Goal: Check status: Check status

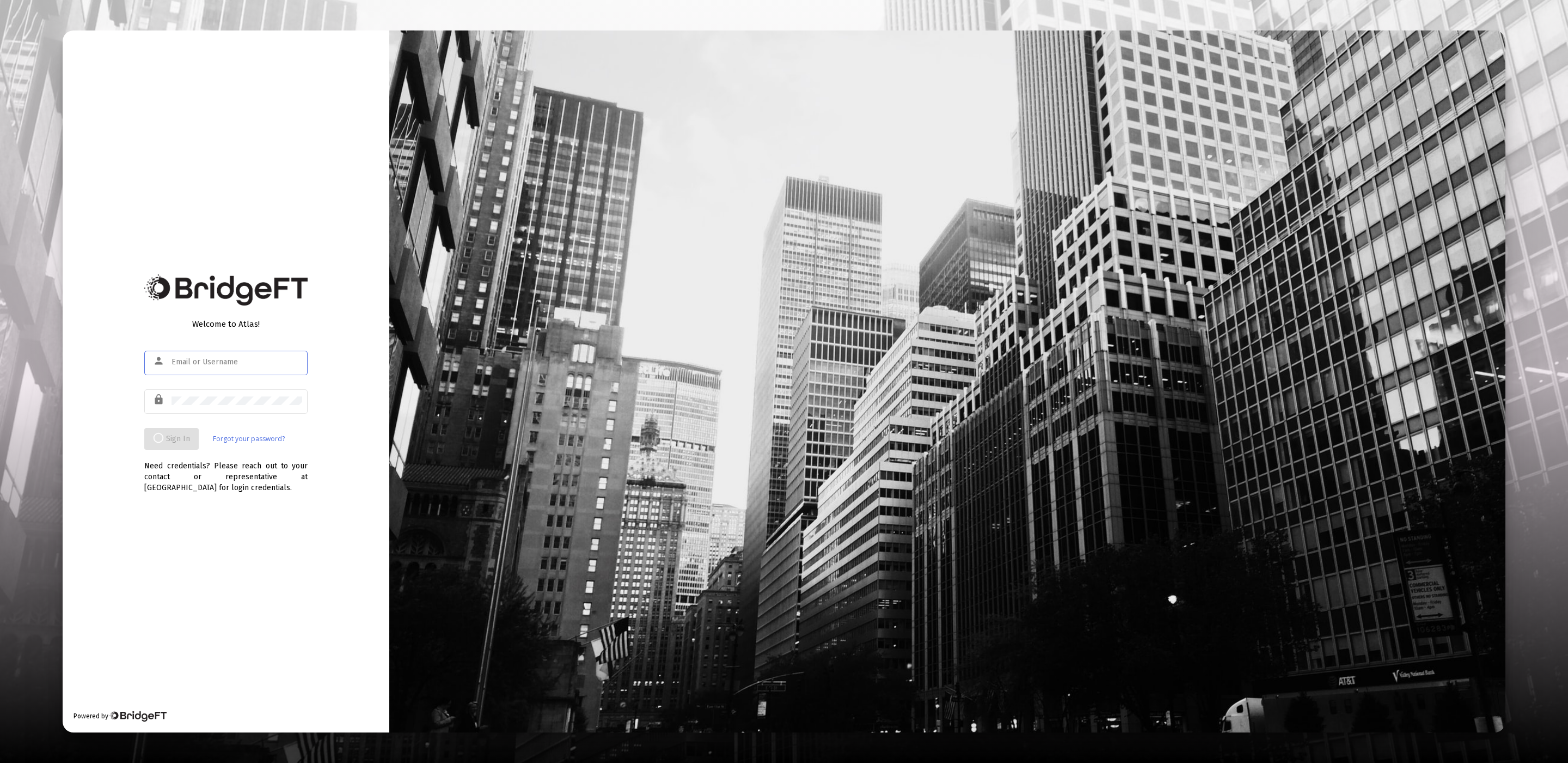
type input "[EMAIL_ADDRESS][DOMAIN_NAME]"
click at [542, 346] on div at bounding box center [947, 381] width 1116 height 702
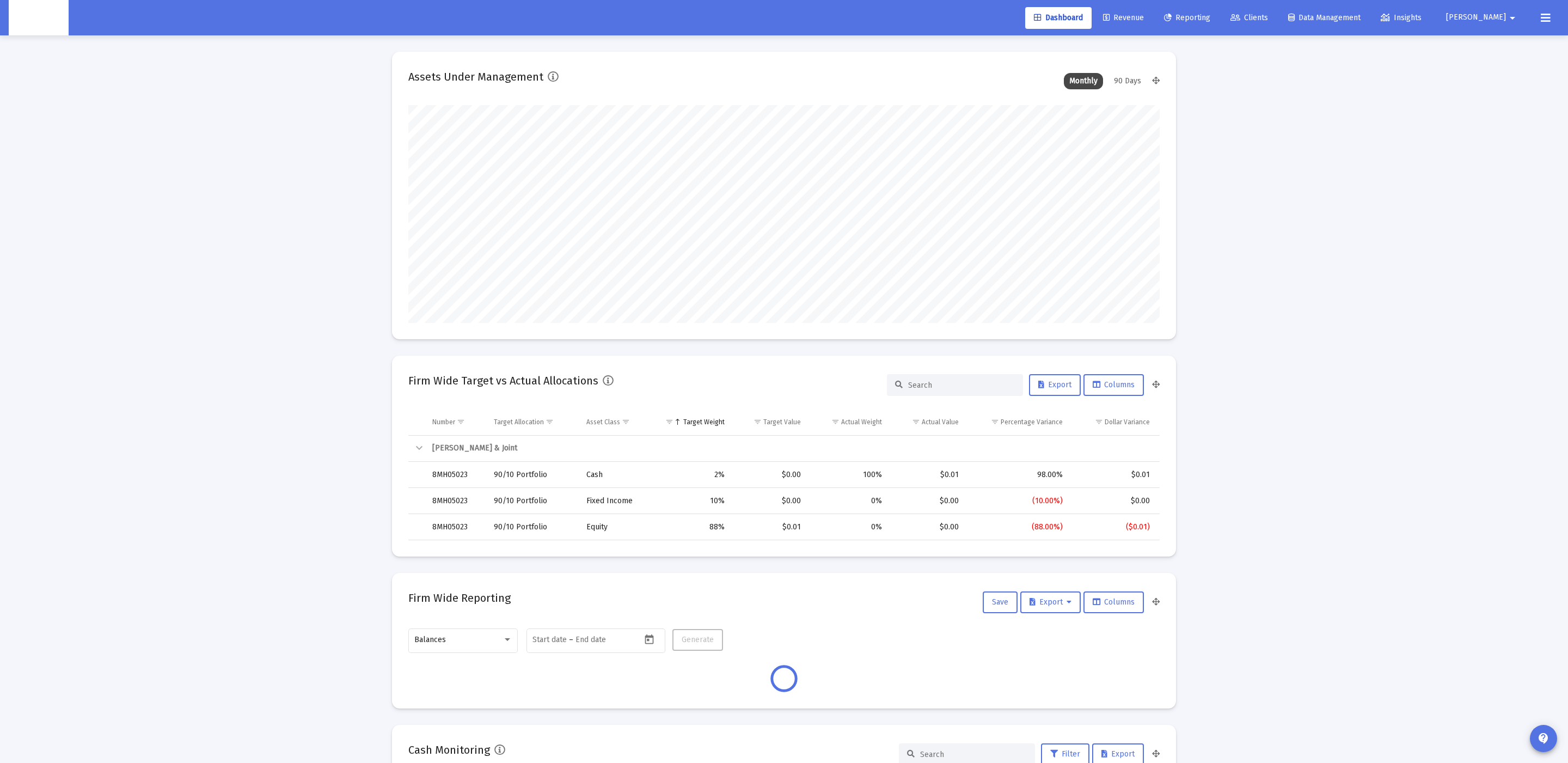
scroll to position [217, 405]
click at [1268, 19] on span "Clients" at bounding box center [1249, 17] width 37 height 9
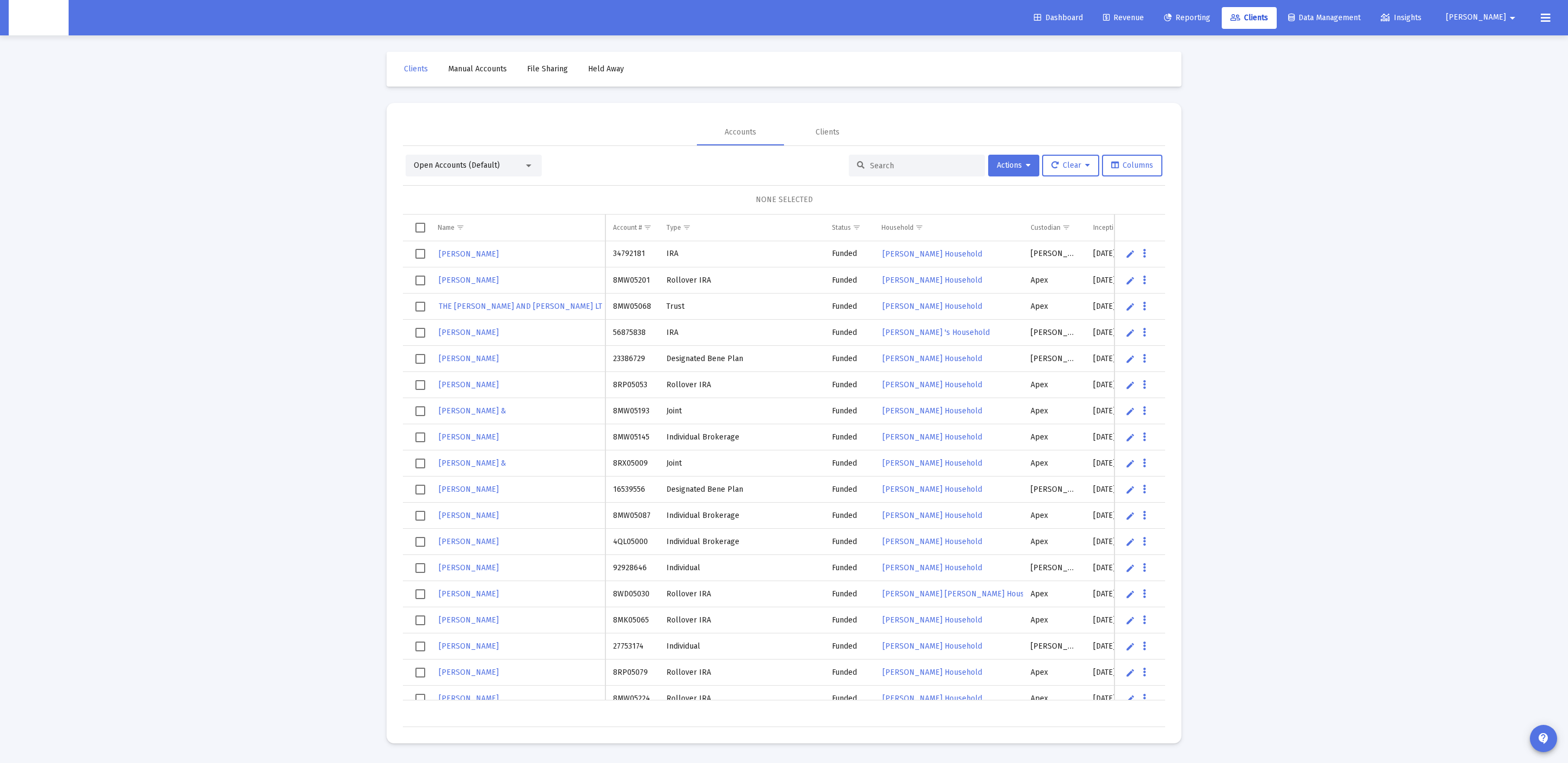
drag, startPoint x: 866, startPoint y: 170, endPoint x: 890, endPoint y: 171, distance: 24.0
click at [869, 171] on div at bounding box center [917, 165] width 136 height 22
click at [890, 171] on div at bounding box center [917, 165] width 136 height 22
click at [894, 162] on input at bounding box center [923, 166] width 107 height 9
paste input "4QN05071"
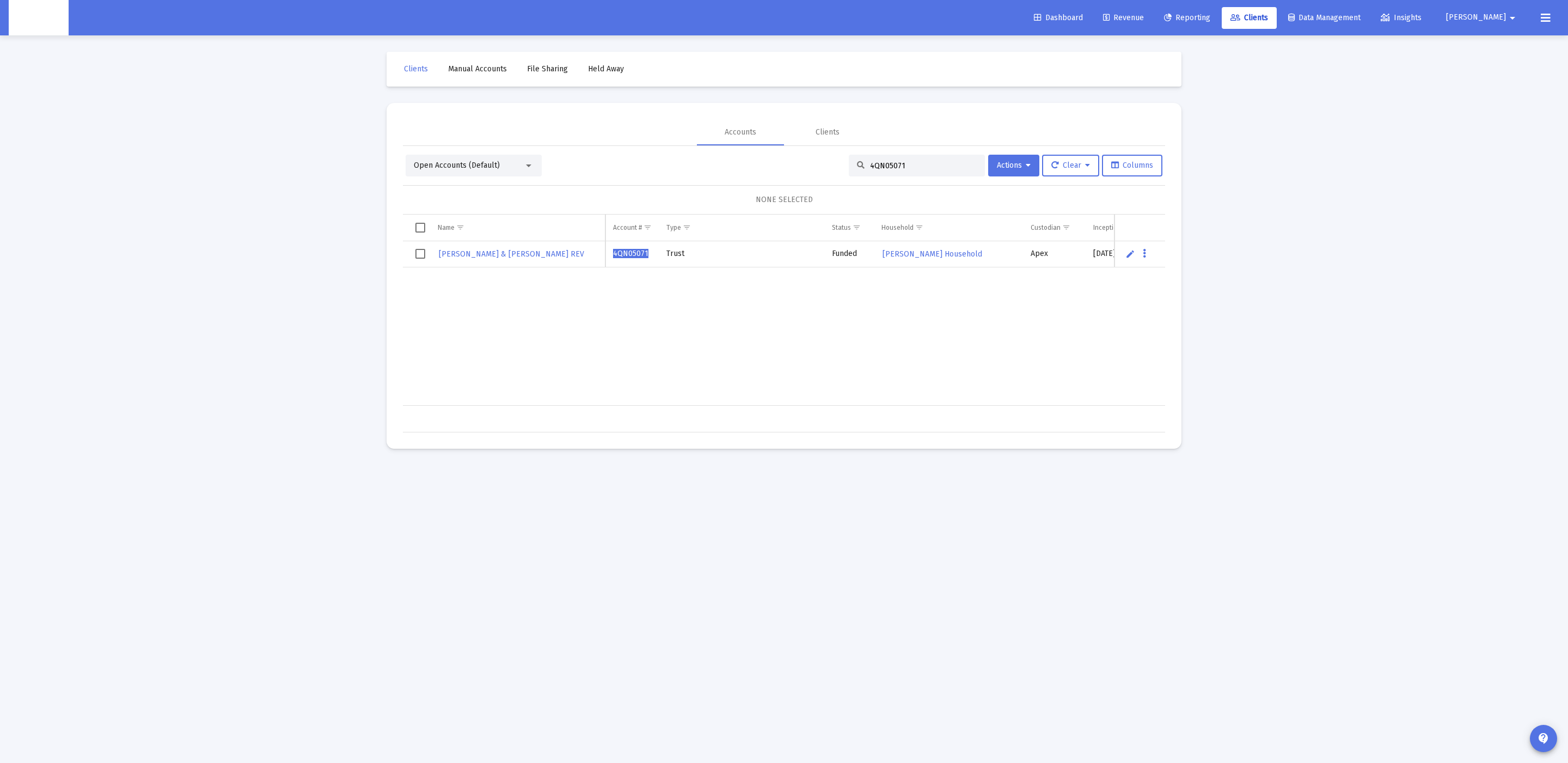
type input "4QN05071"
click at [490, 257] on span "[PERSON_NAME] & [PERSON_NAME] REV" at bounding box center [511, 253] width 146 height 9
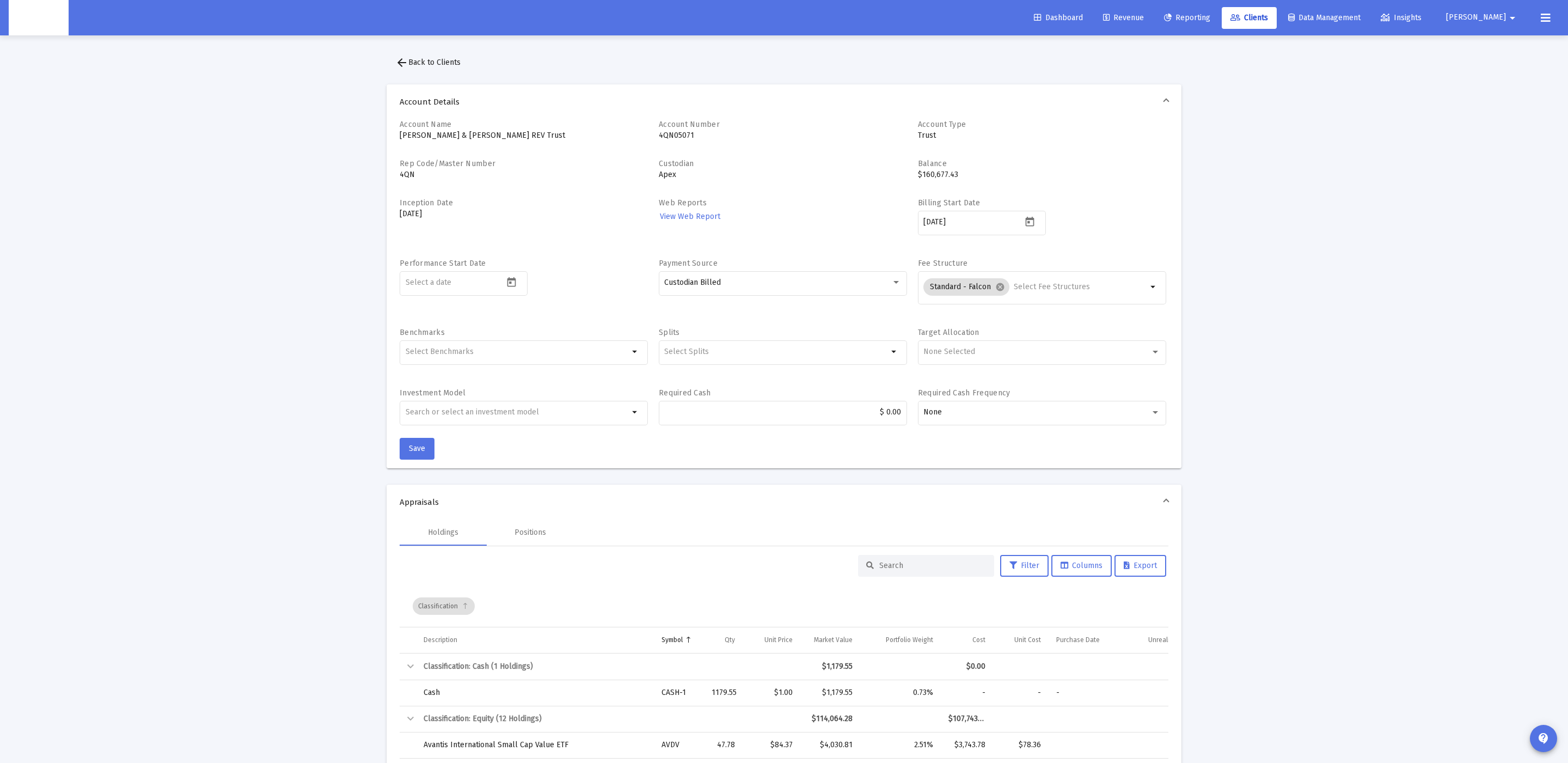
scroll to position [75, 0]
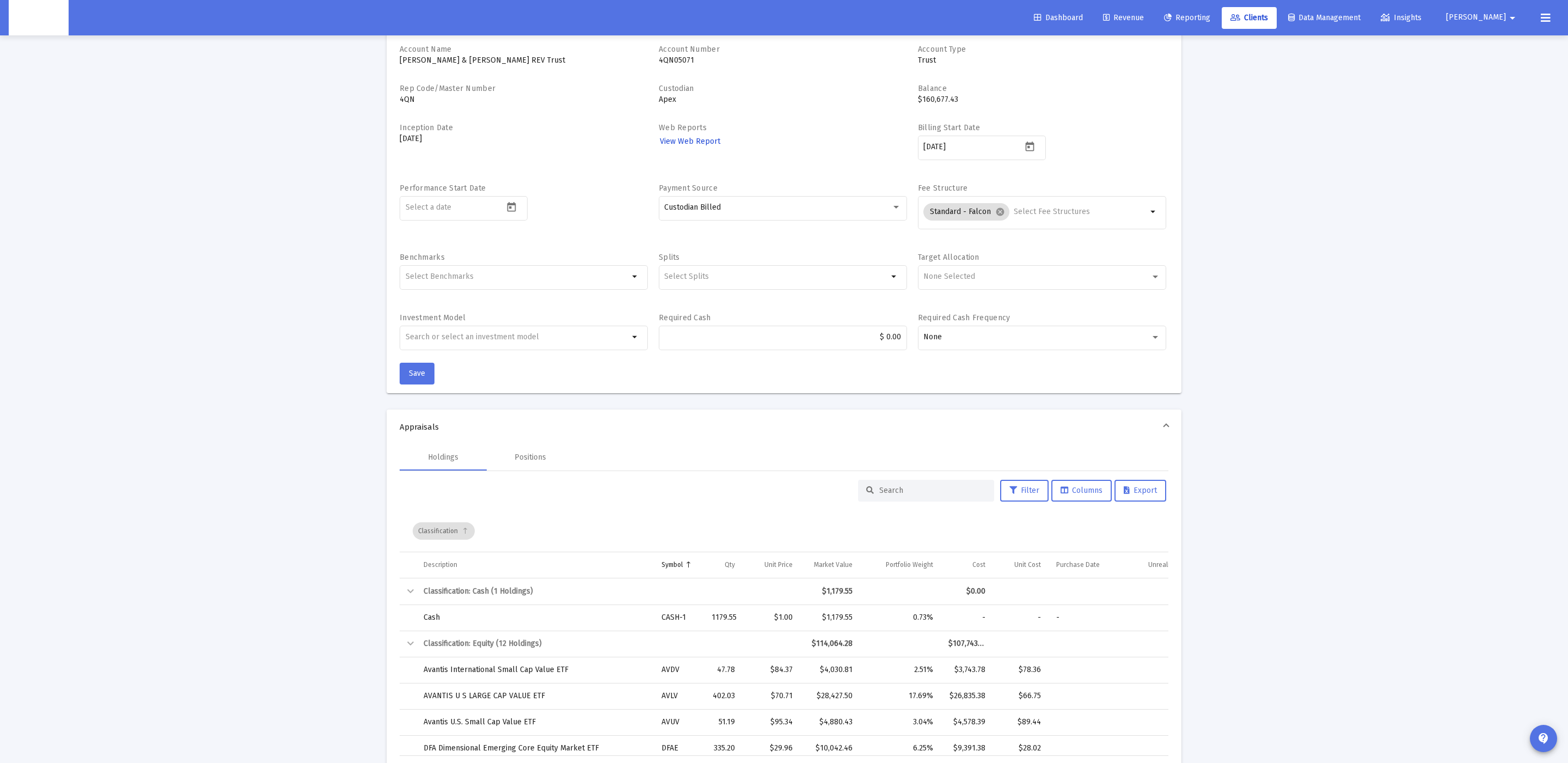
click at [709, 136] on span "View Web Report" at bounding box center [690, 141] width 60 height 9
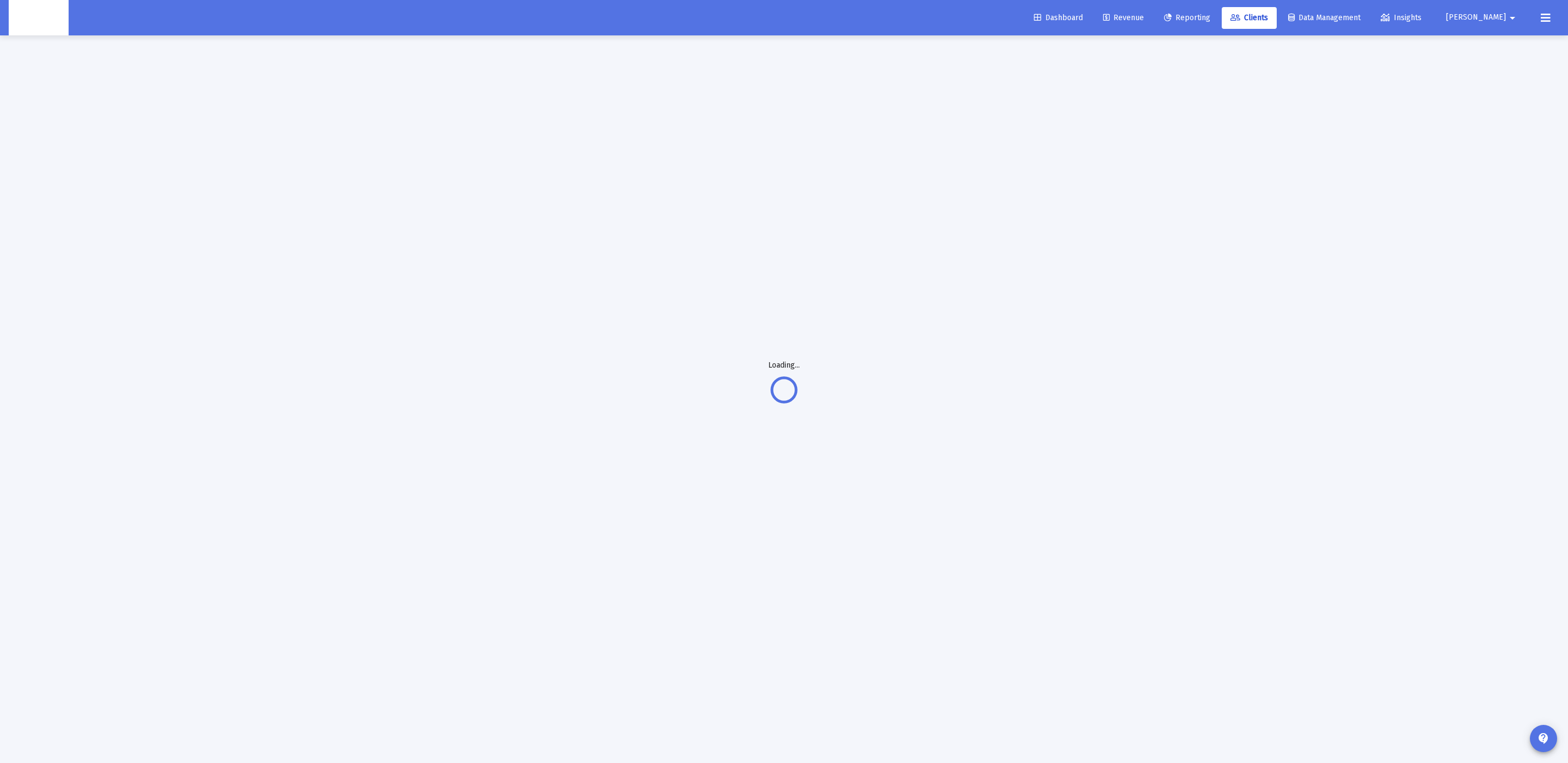
scroll to position [35, 0]
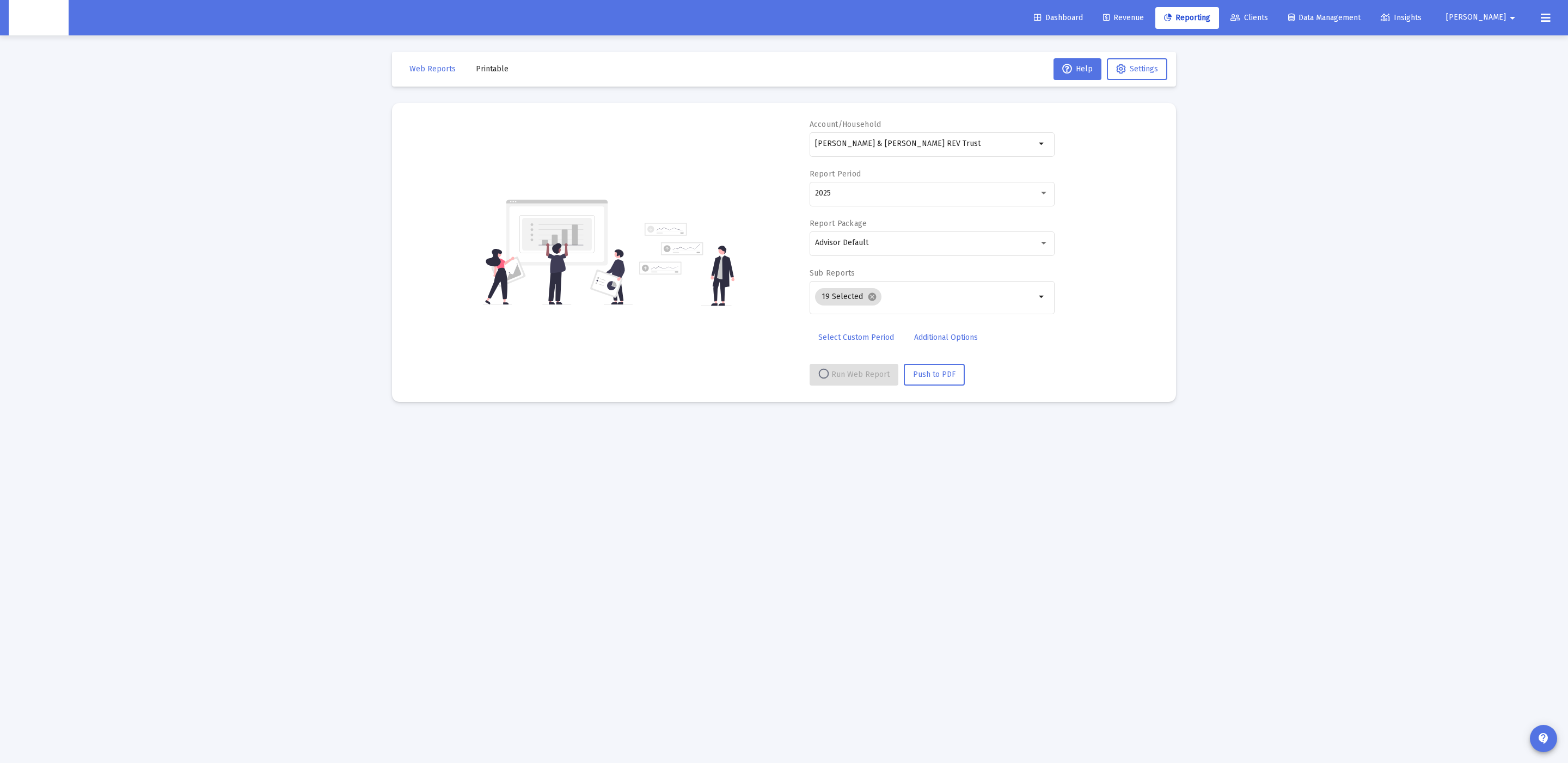
select select "View all"
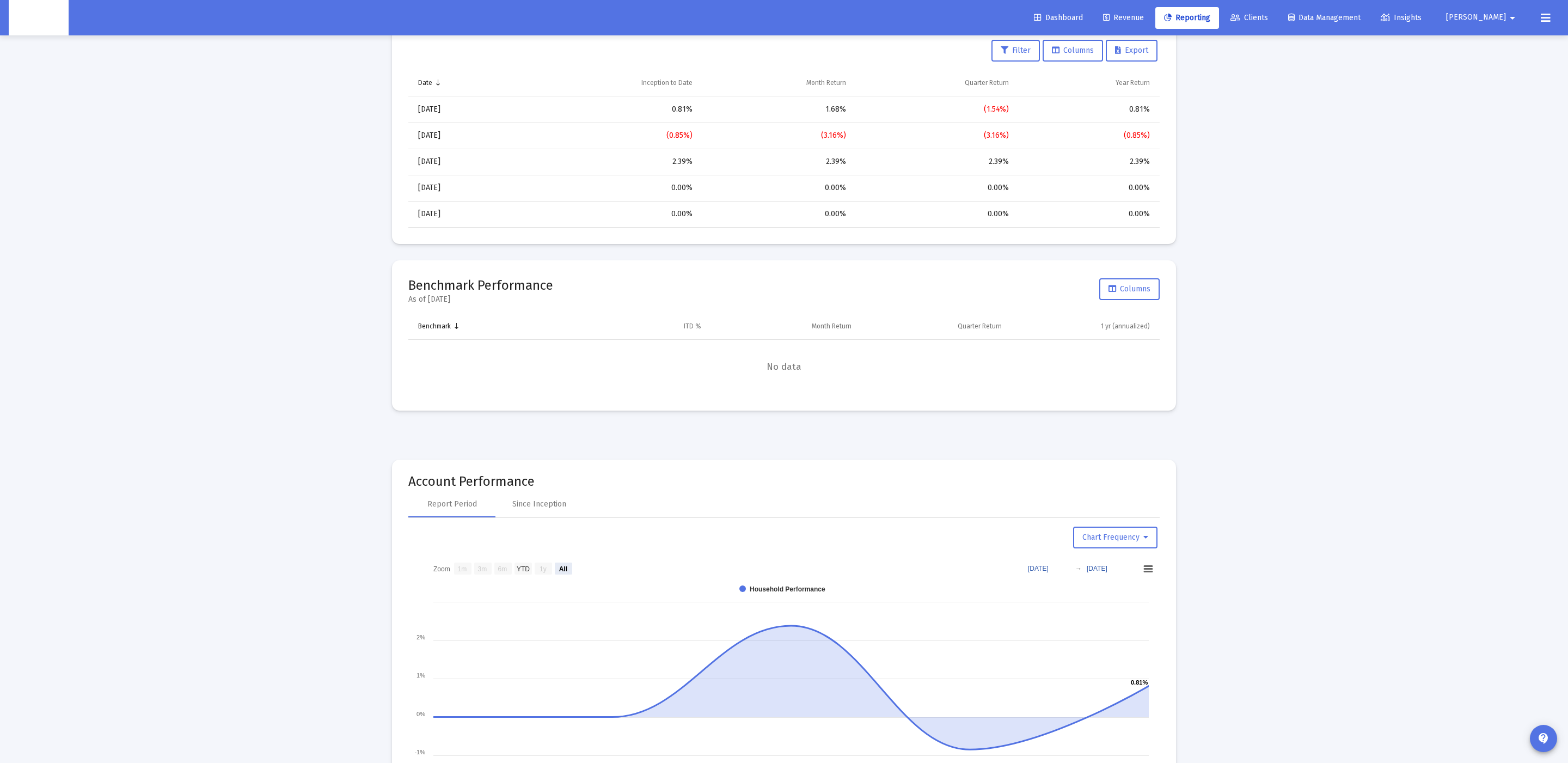
scroll to position [749, 0]
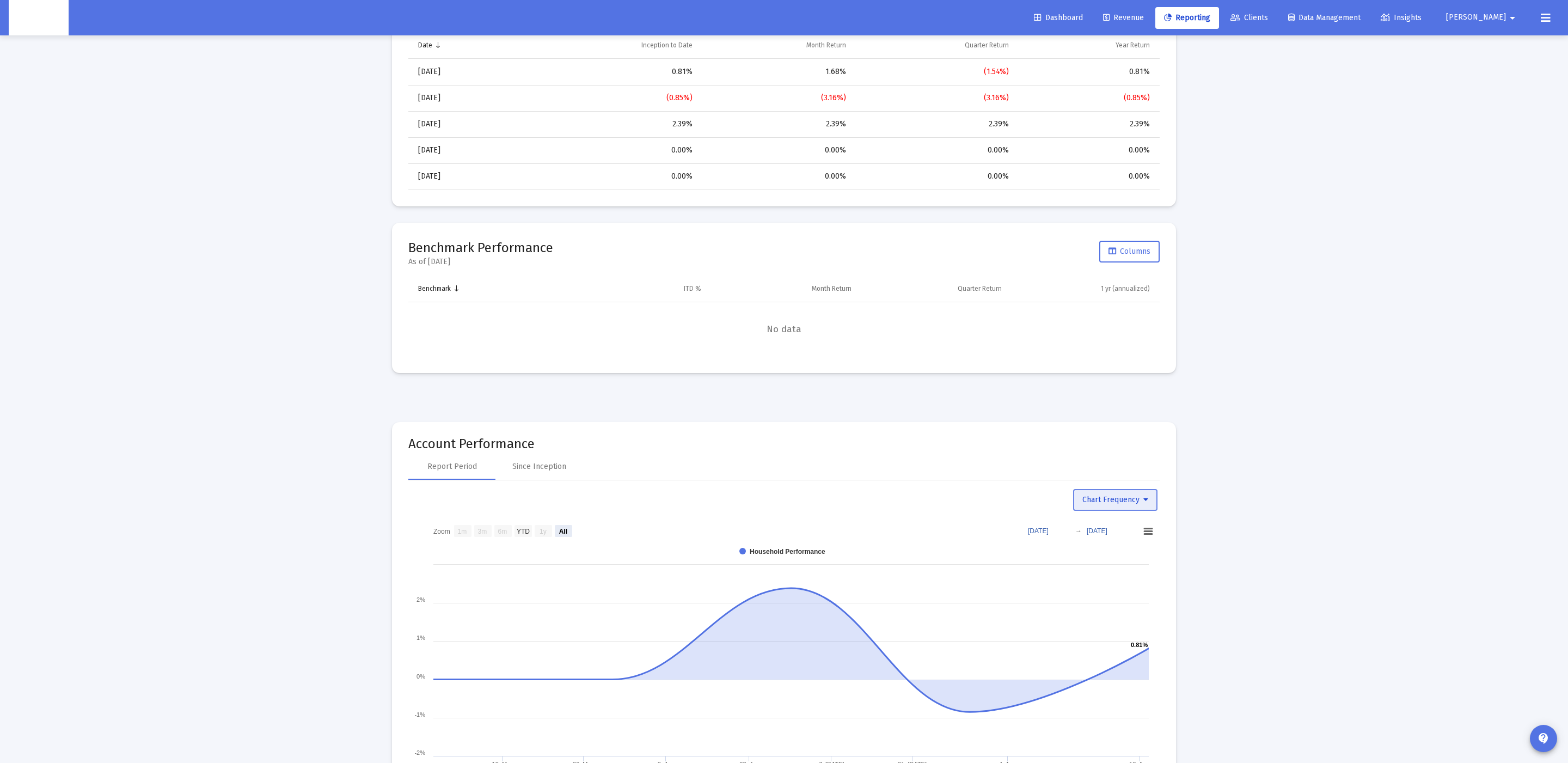
click at [1098, 502] on span "Chart Frequency" at bounding box center [1116, 499] width 66 height 9
click at [1087, 581] on button "Daily Frequency" at bounding box center [1119, 582] width 92 height 26
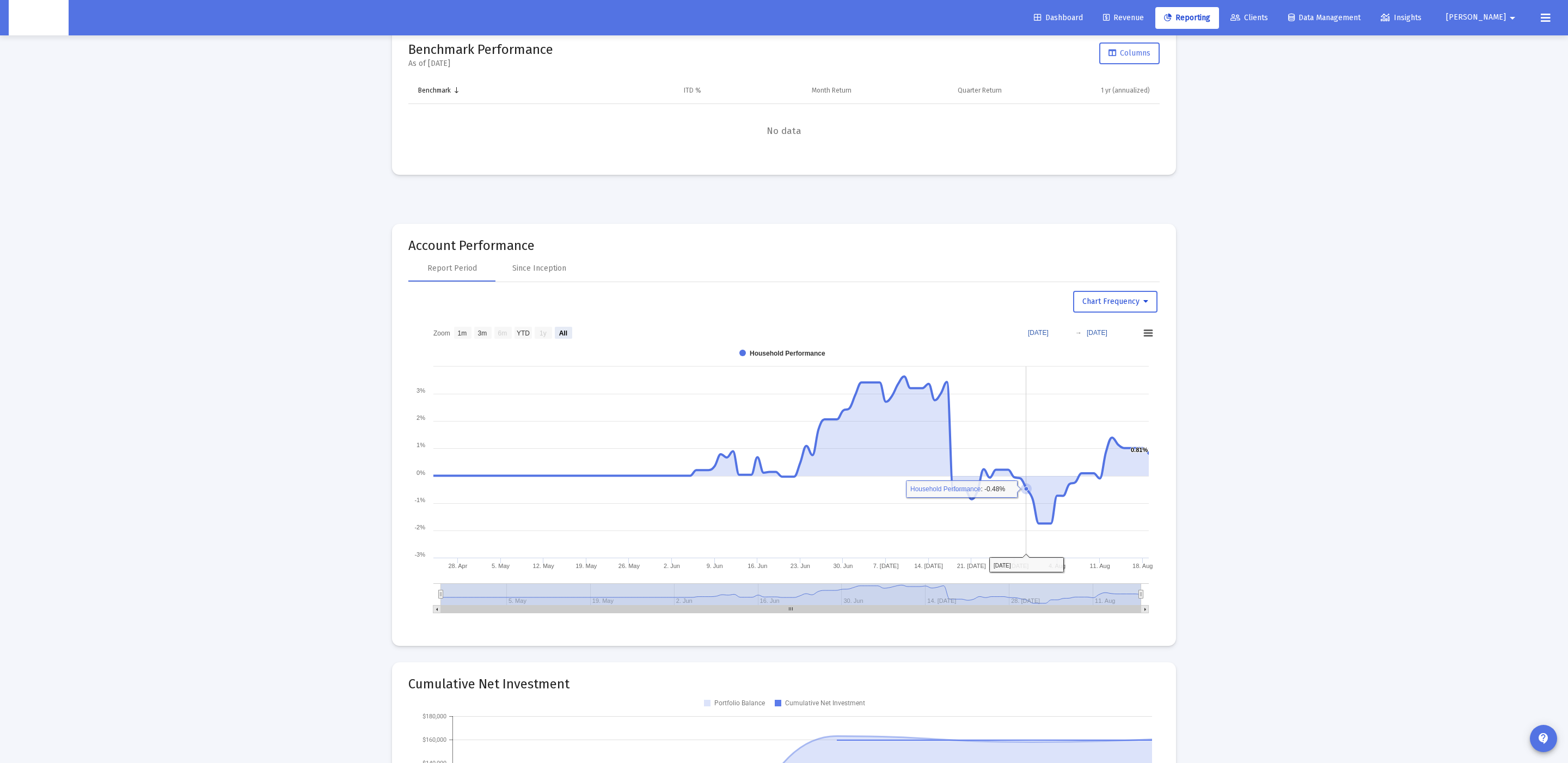
scroll to position [951, 0]
click at [522, 334] on text "YTD" at bounding box center [523, 329] width 13 height 8
click at [521, 332] on text "YTD" at bounding box center [523, 329] width 13 height 8
click at [546, 332] on text "1y" at bounding box center [543, 329] width 7 height 8
click at [512, 334] on rect at bounding box center [784, 467] width 752 height 299
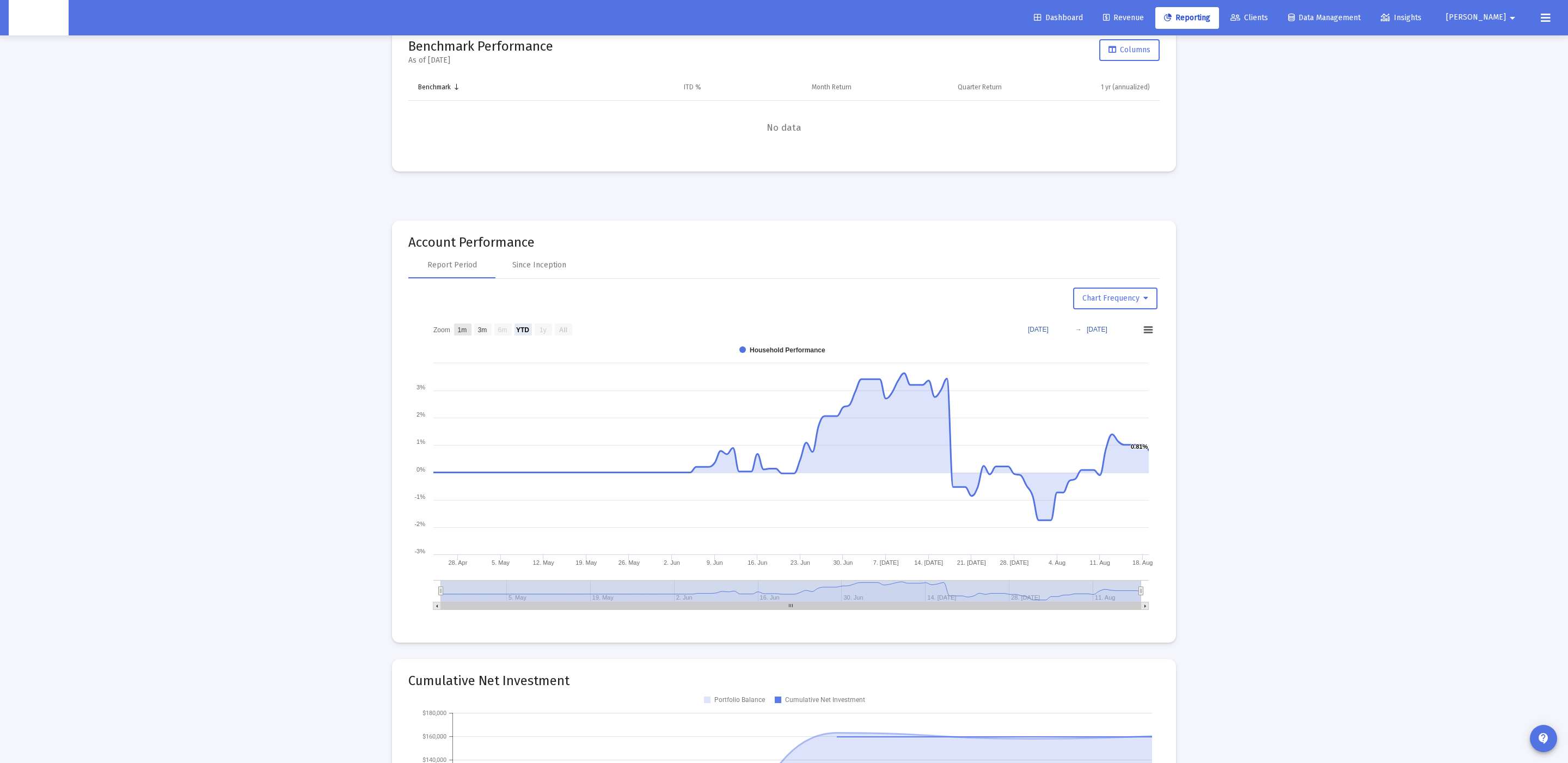
click at [468, 334] on rect at bounding box center [463, 329] width 17 height 12
select select "View 1 month"
type input "[DATE]"
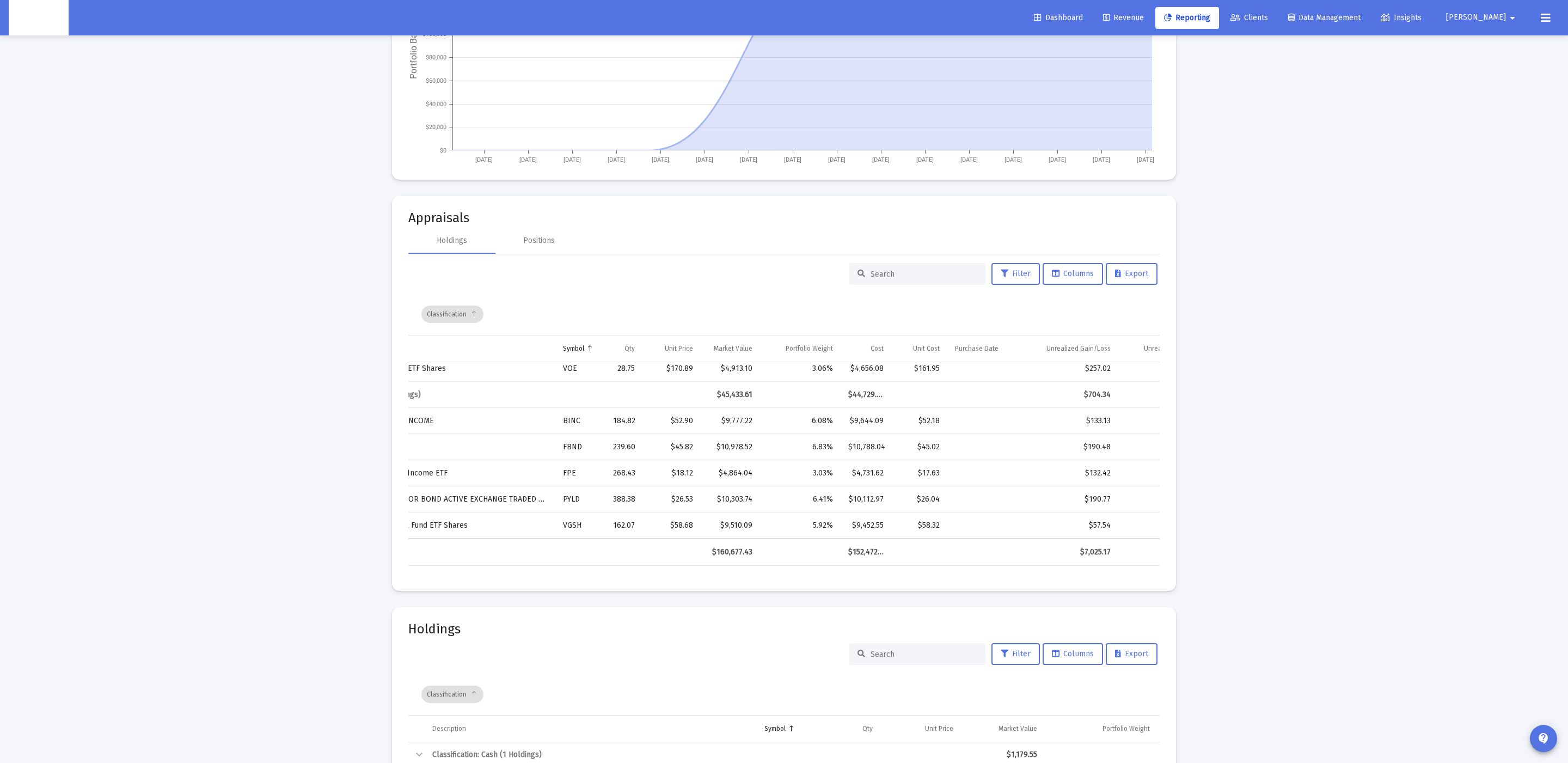
scroll to position [0, 0]
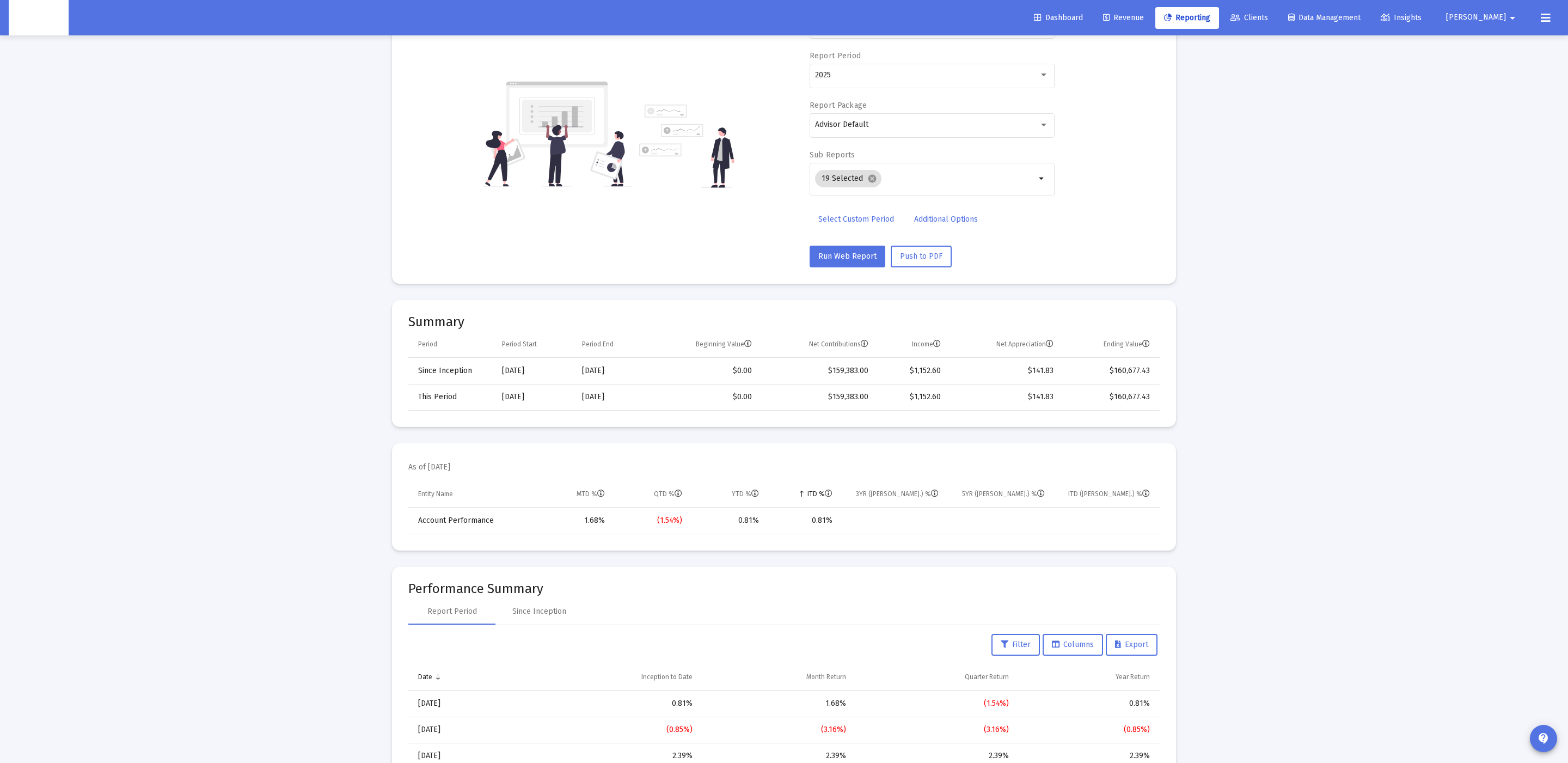
click at [824, 395] on td "$159,383.00" at bounding box center [818, 397] width 116 height 26
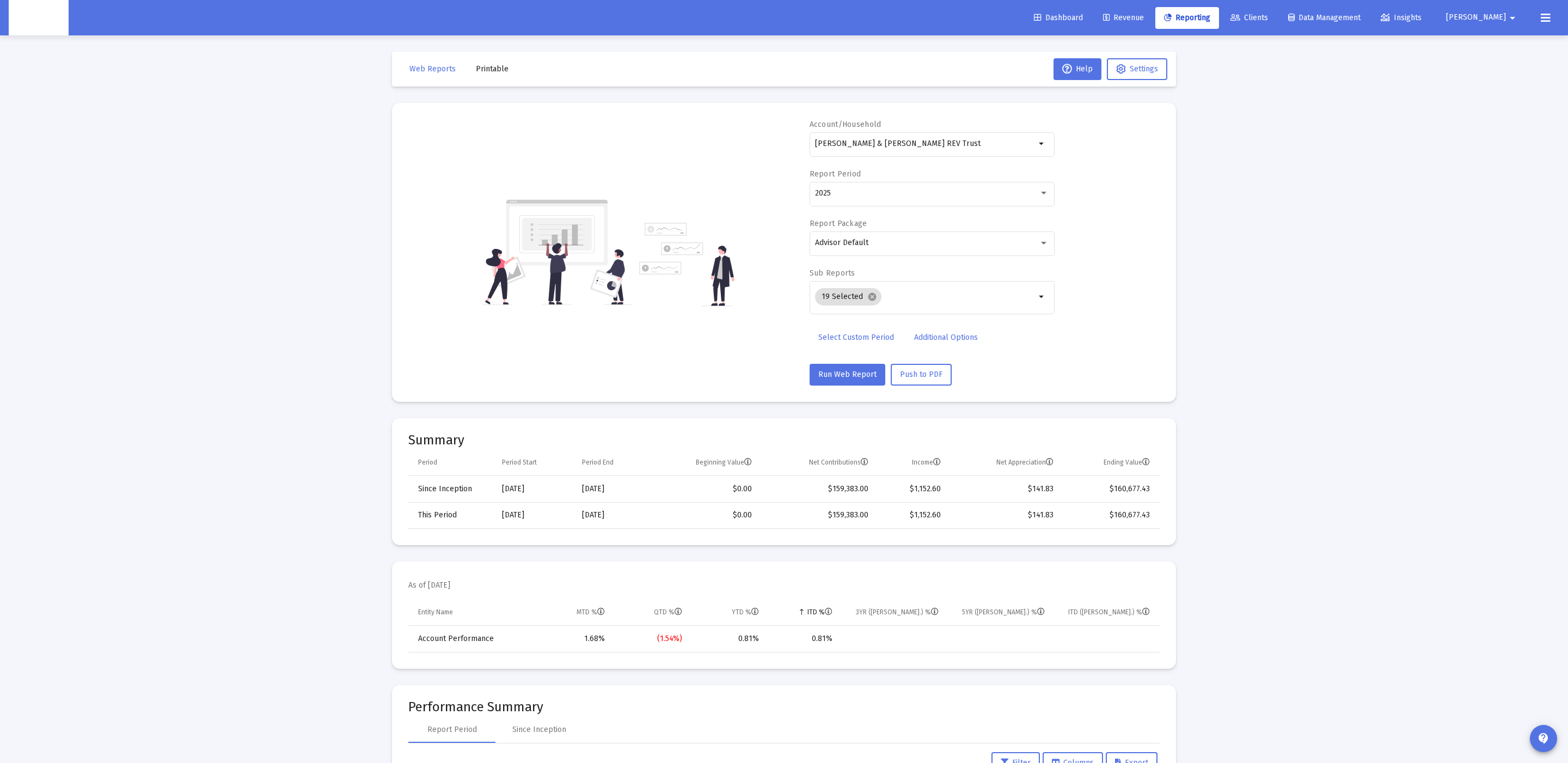
click at [525, 515] on div "[DATE]" at bounding box center [534, 515] width 65 height 11
click at [560, 520] on div "[DATE]" at bounding box center [534, 515] width 65 height 11
click at [585, 518] on div "[DATE]" at bounding box center [612, 515] width 60 height 11
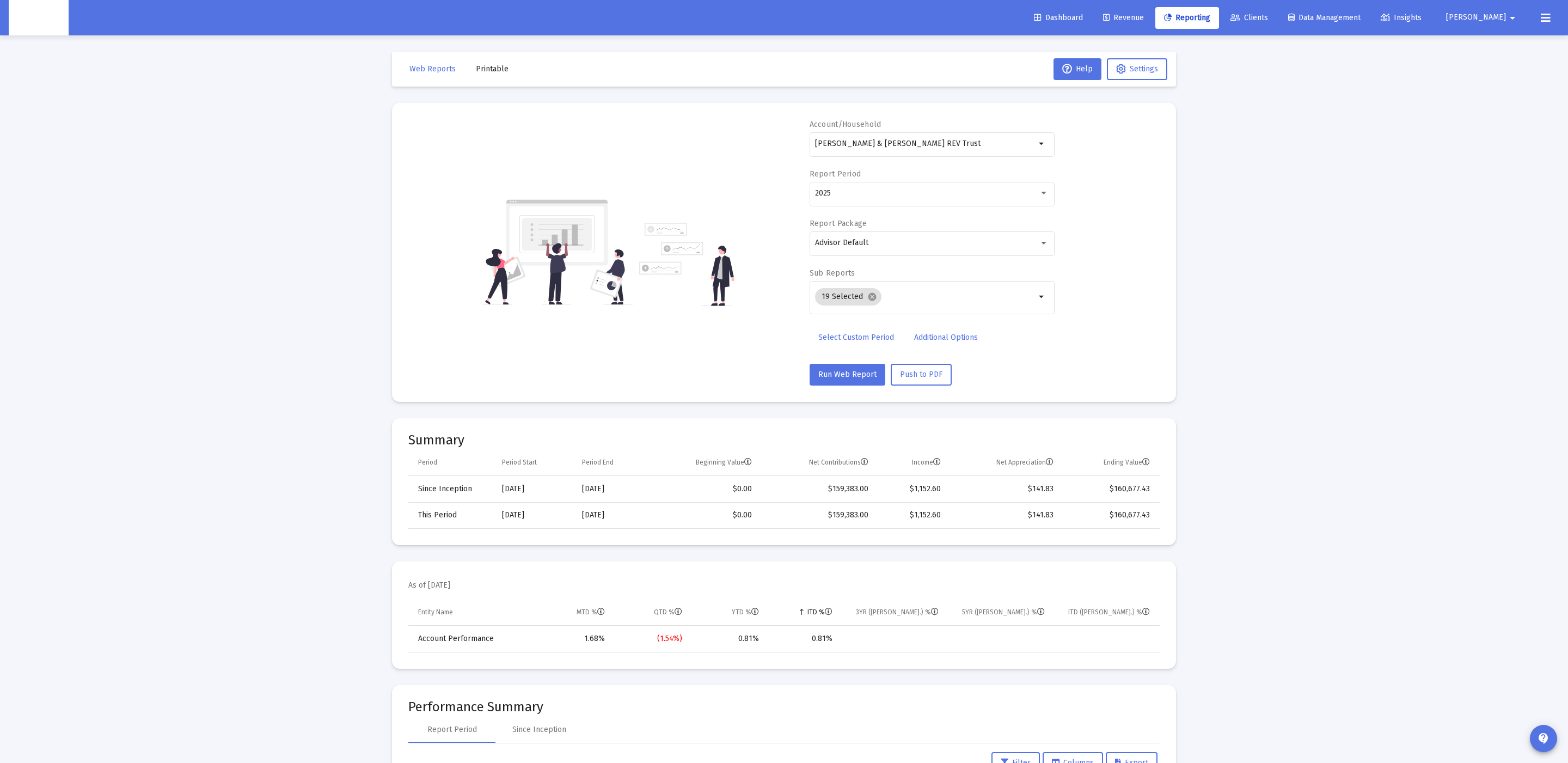
click at [611, 520] on div "[DATE]" at bounding box center [612, 515] width 60 height 11
click at [839, 378] on span "Run Web Report" at bounding box center [847, 374] width 58 height 9
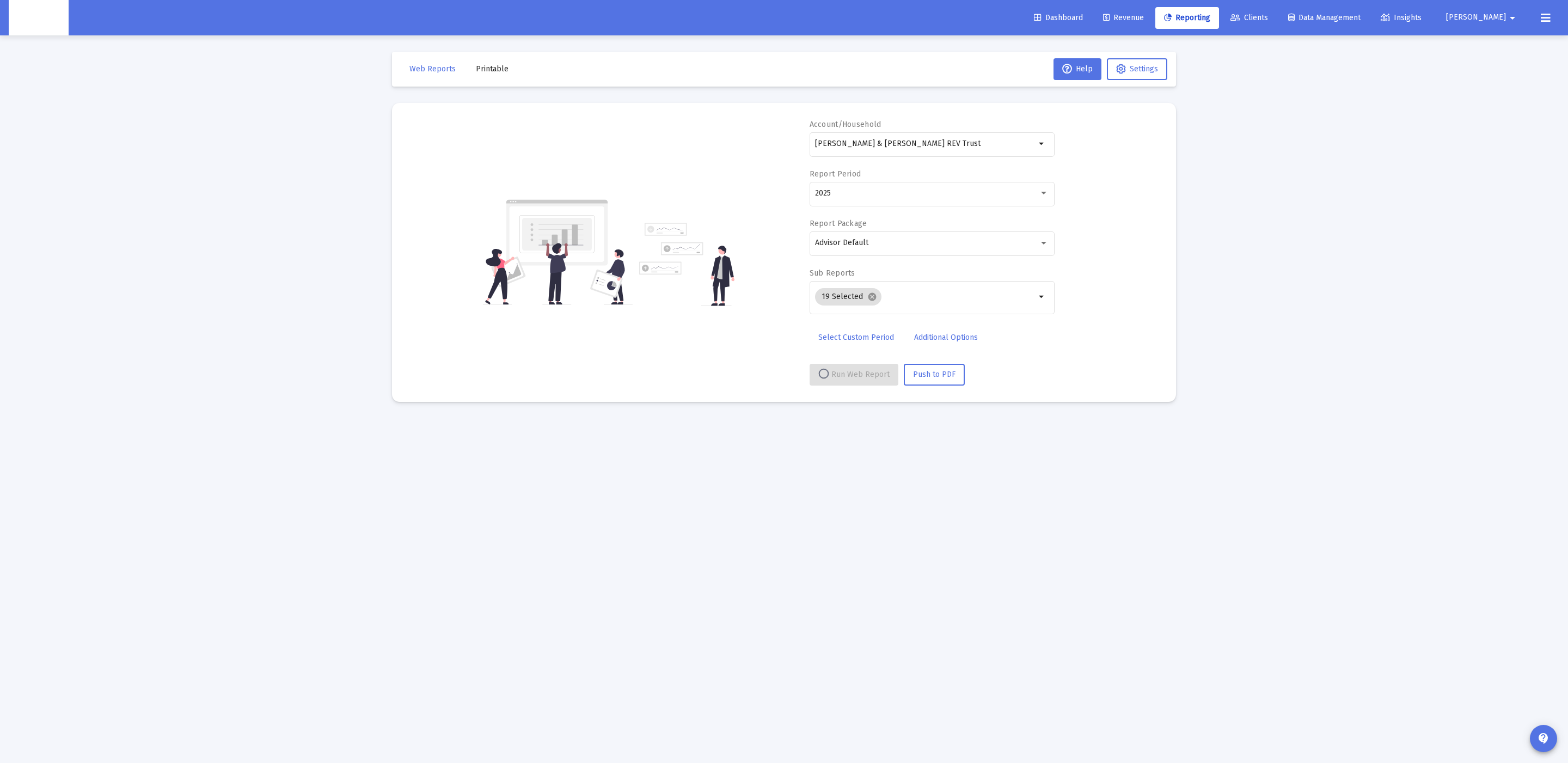
select select "View all"
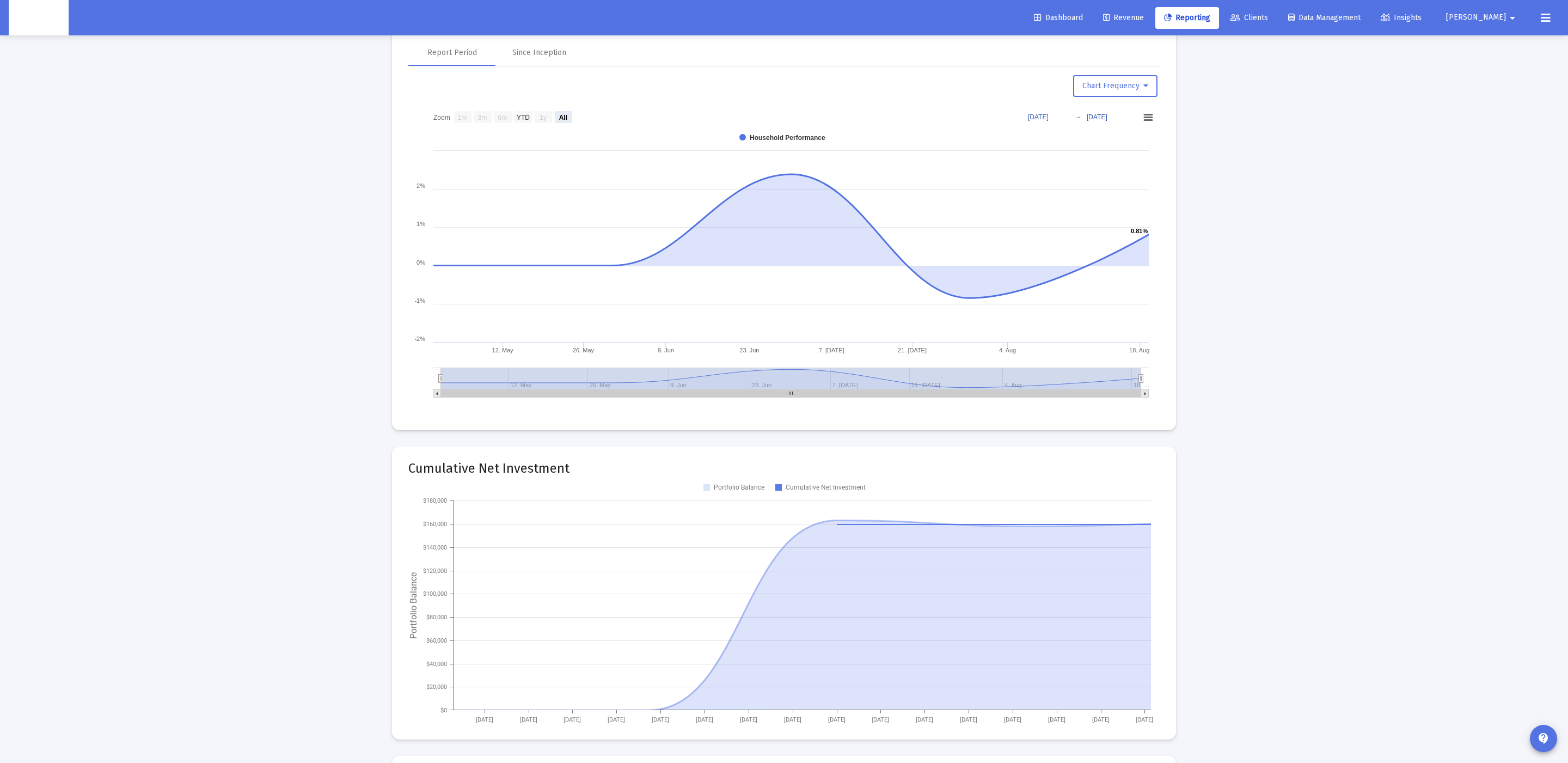
scroll to position [1108, 0]
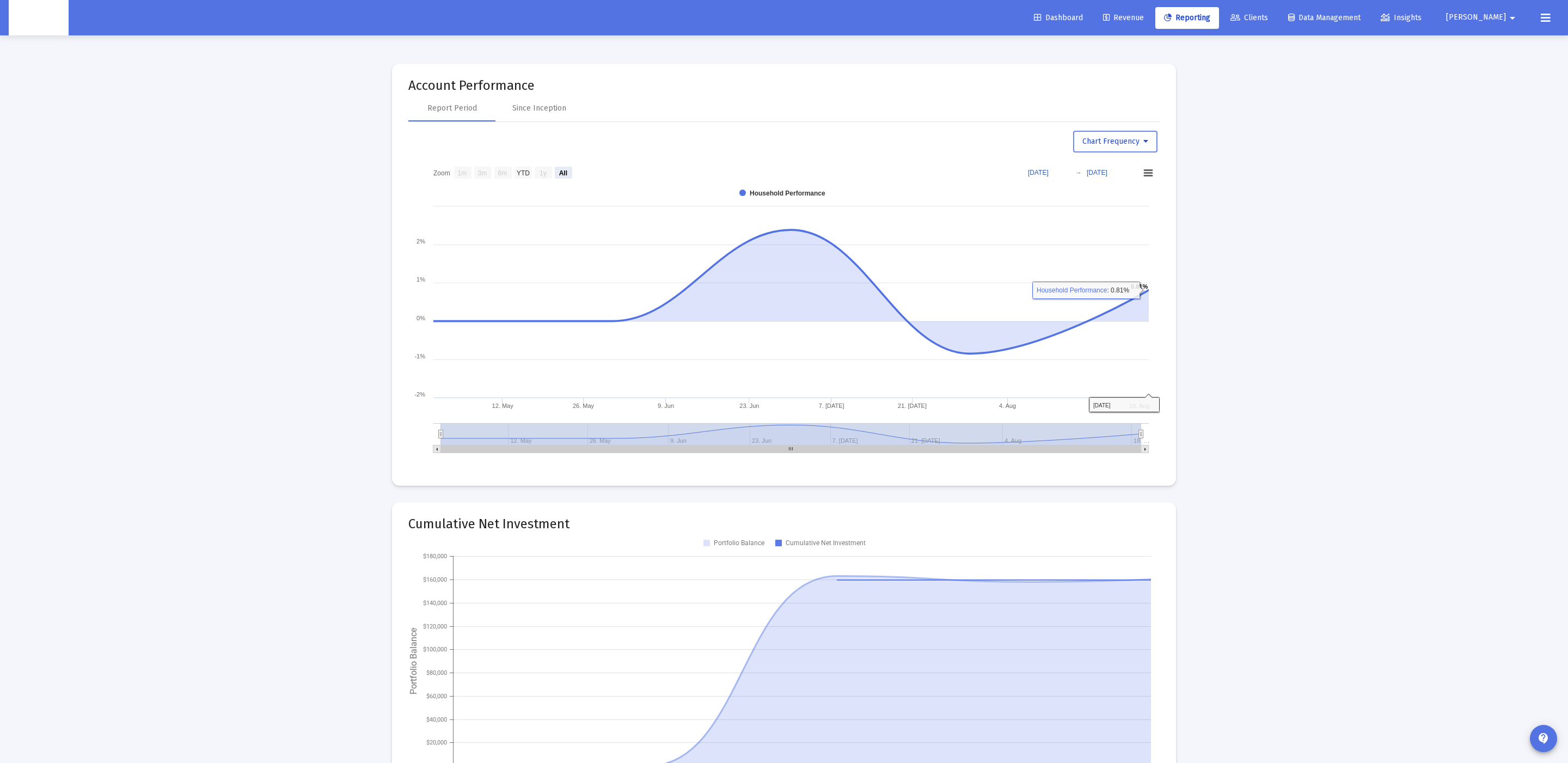
click at [1113, 146] on span "Chart Frequency" at bounding box center [1116, 141] width 66 height 9
click at [1096, 222] on button "Daily Frequency" at bounding box center [1119, 224] width 92 height 26
select select "View all"
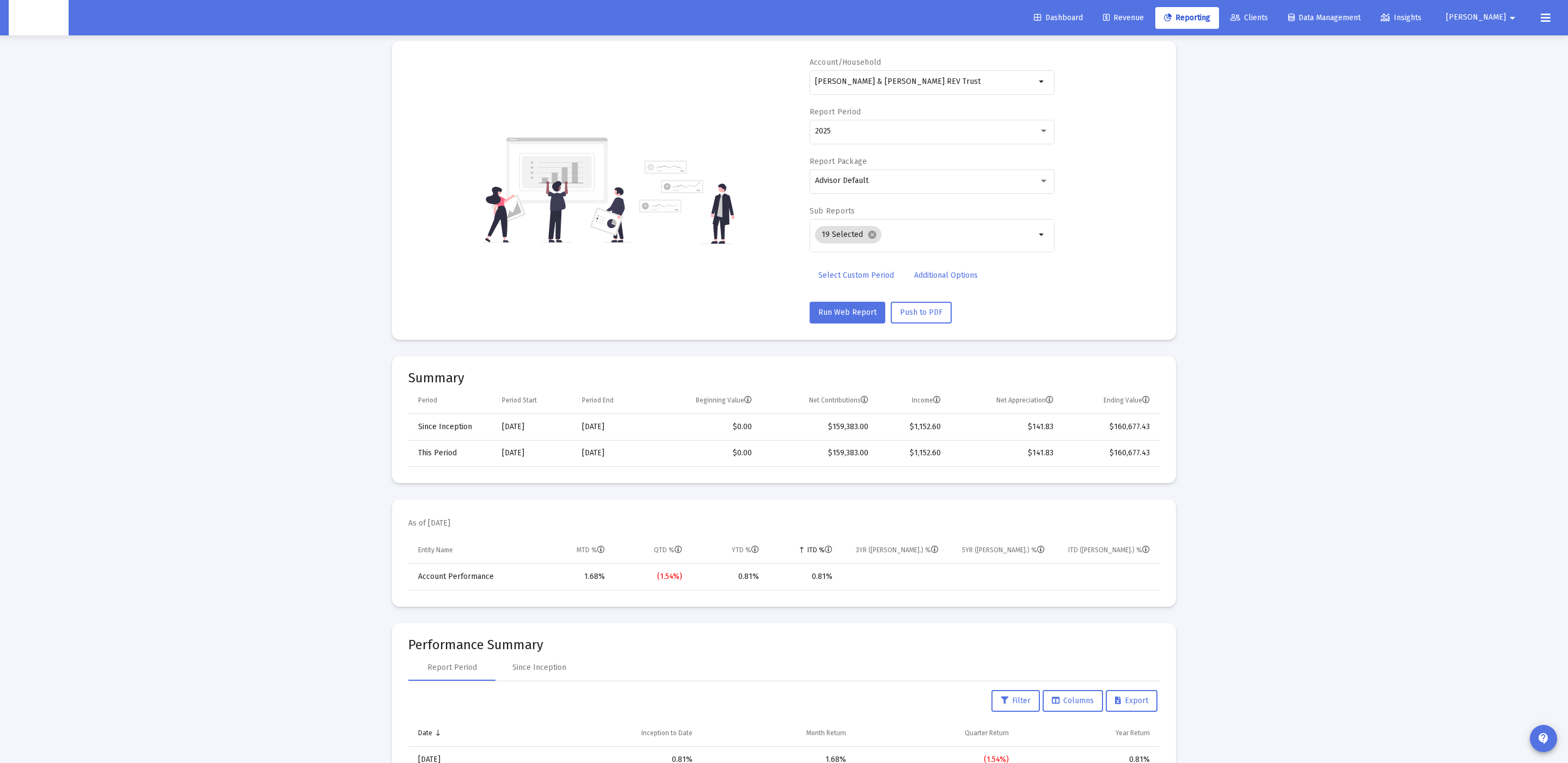
scroll to position [64, 0]
drag, startPoint x: 945, startPoint y: 271, endPoint x: 939, endPoint y: 303, distance: 32.6
click at [939, 301] on div "Account/Household [PERSON_NAME] & [PERSON_NAME] REV Trust arrow_drop_down Repor…" at bounding box center [932, 188] width 245 height 266
click at [938, 308] on button "Push to PDF" at bounding box center [921, 310] width 61 height 22
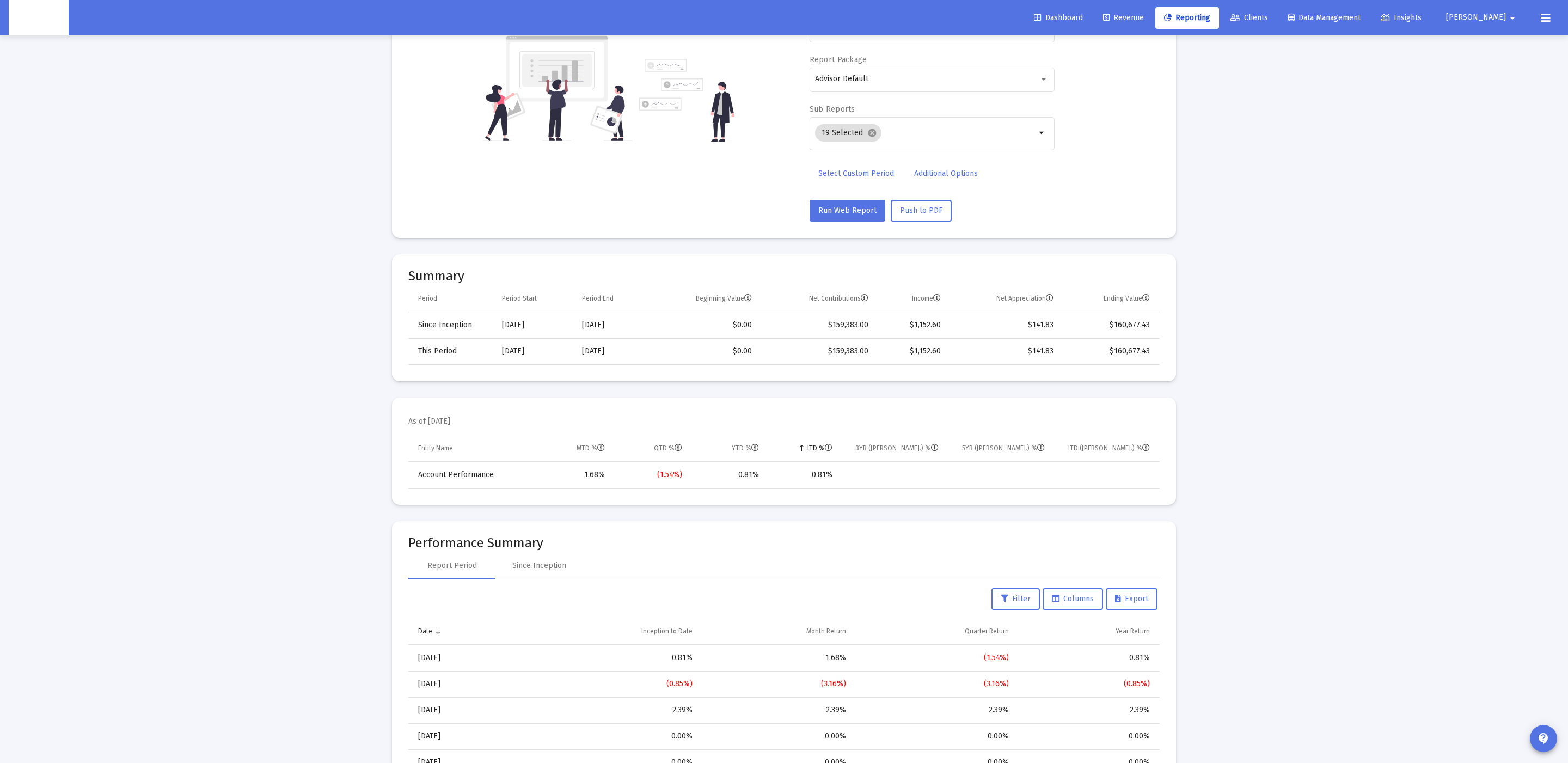
scroll to position [162, 0]
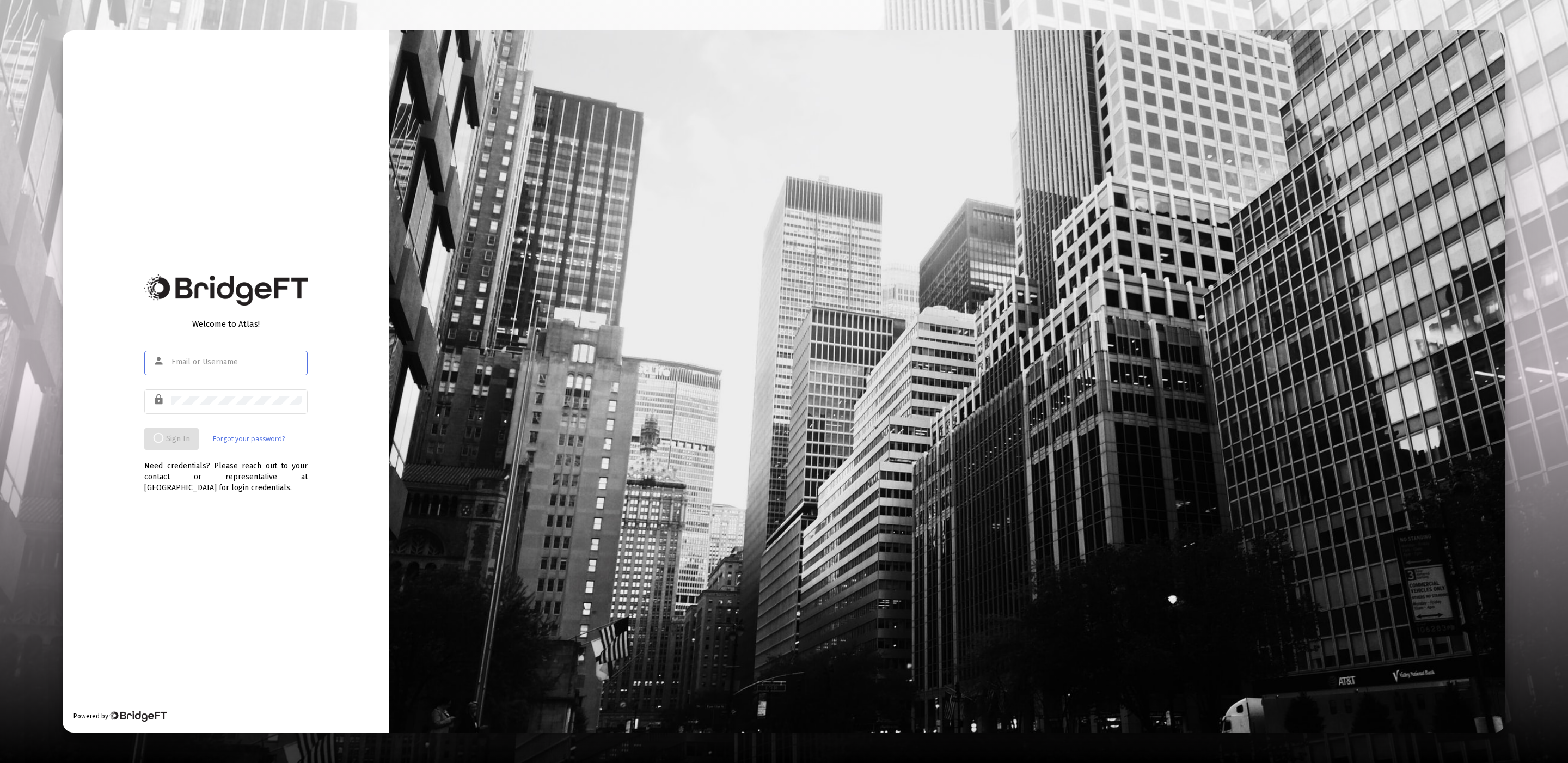
type input "[EMAIL_ADDRESS][DOMAIN_NAME]"
click at [314, 426] on div "Welcome to Atlas! person product@zoefin.com lock Sign In Forgot your password? …" at bounding box center [225, 381] width 327 height 702
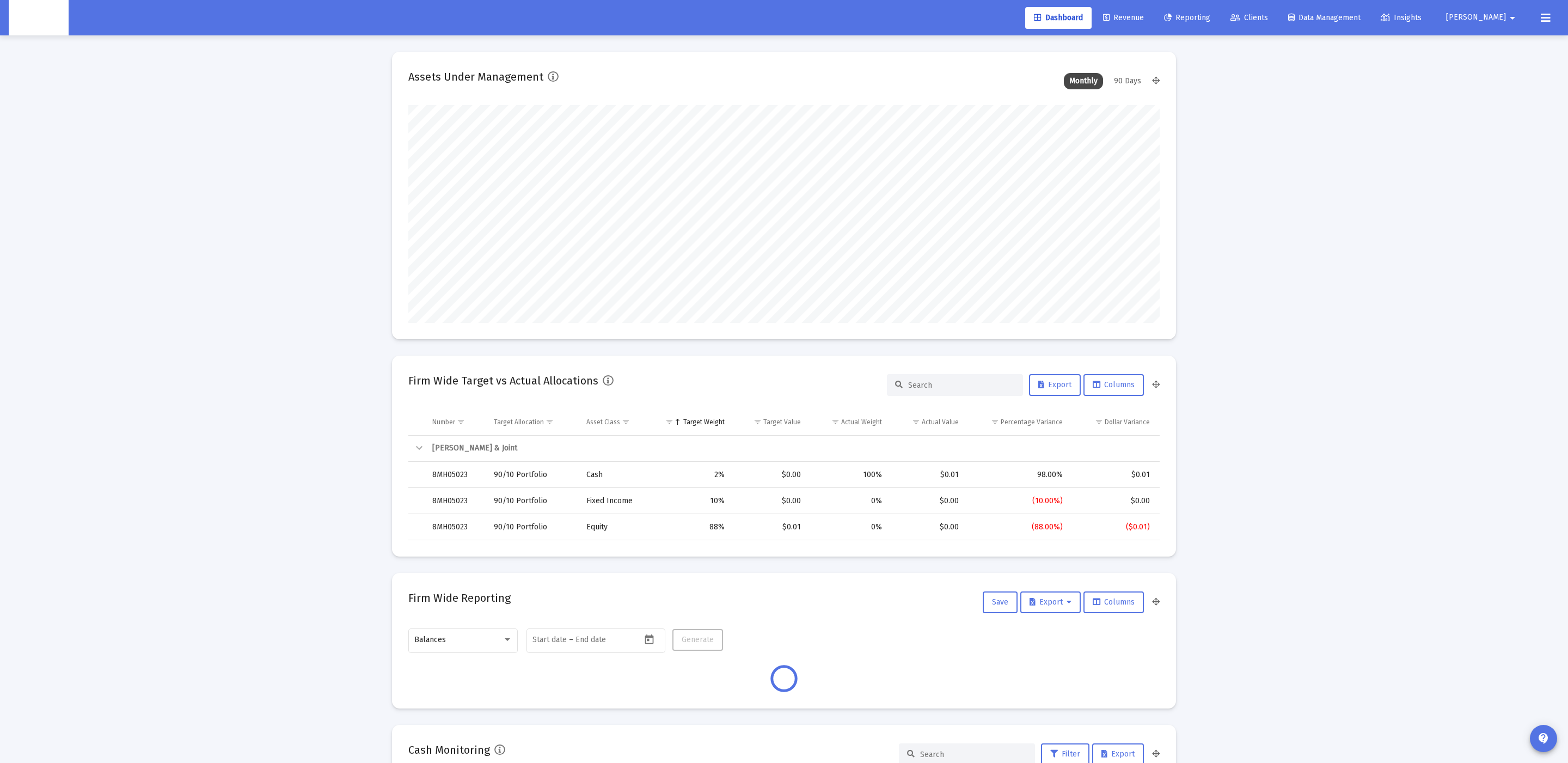
scroll to position [217, 405]
click at [1268, 17] on span "Clients" at bounding box center [1249, 17] width 37 height 9
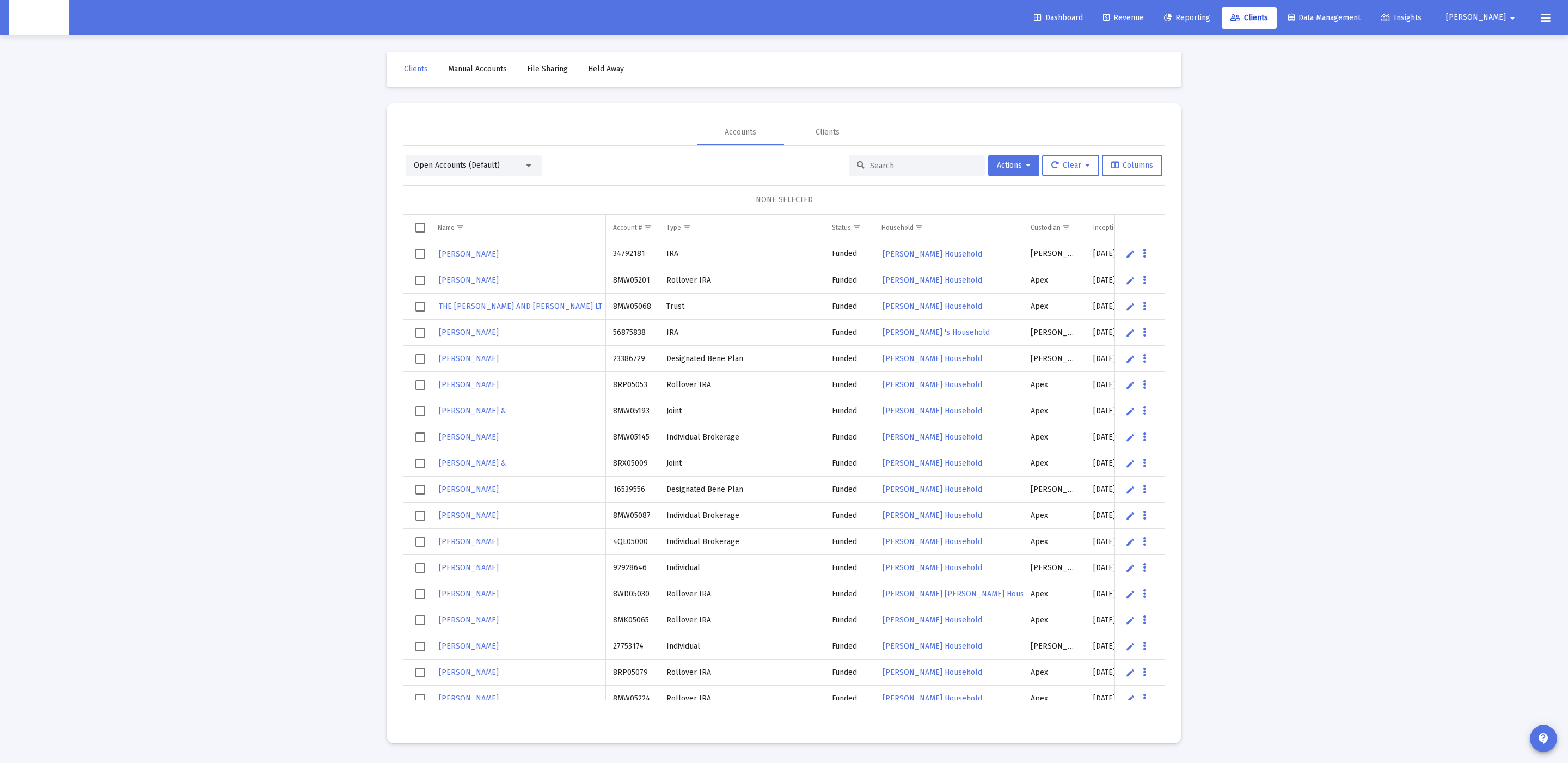
click at [941, 167] on input at bounding box center [923, 166] width 107 height 9
paste input "4QN05071"
type input "4QN05071"
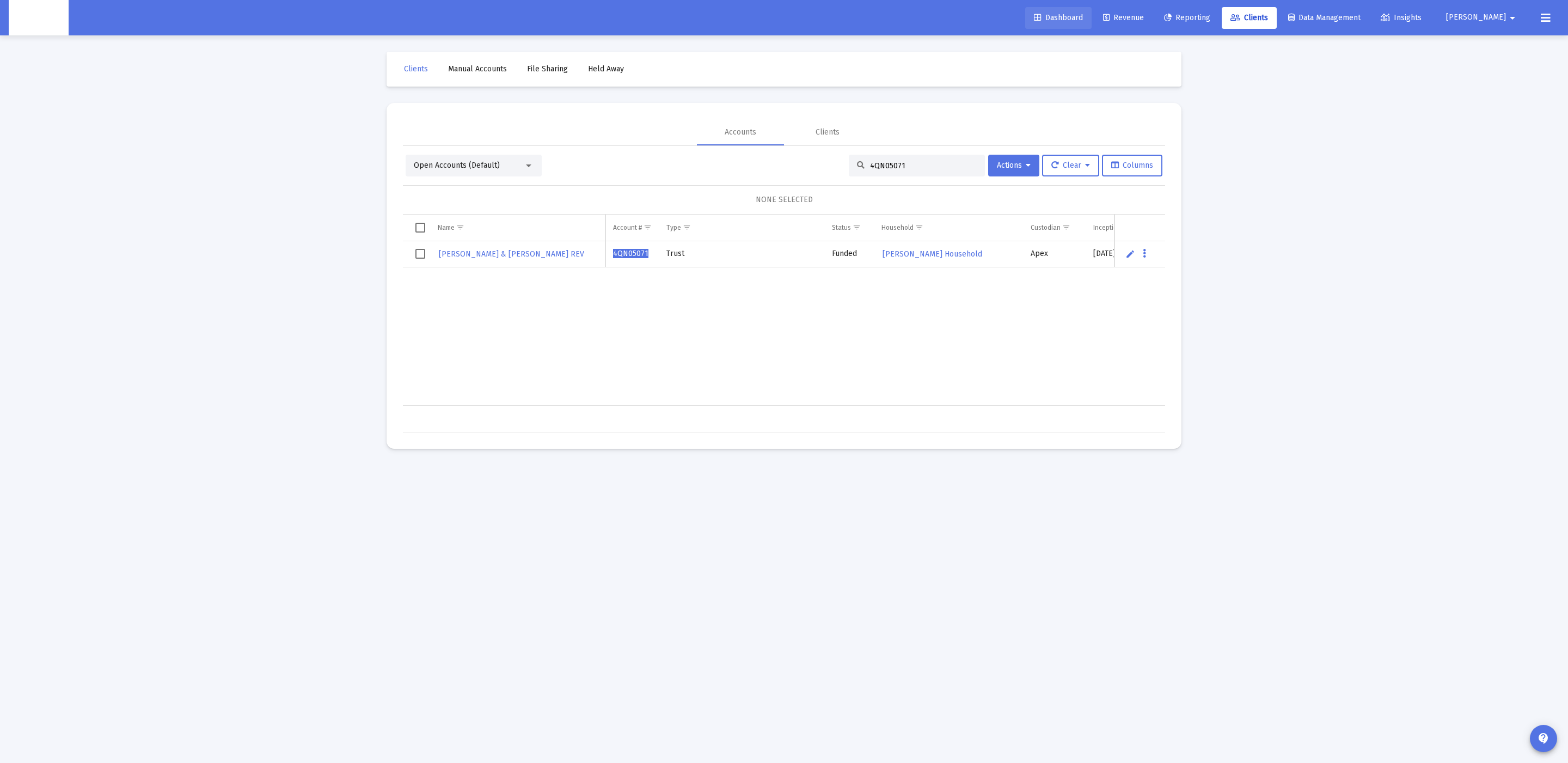
click at [1092, 14] on link "Dashboard" at bounding box center [1058, 18] width 67 height 22
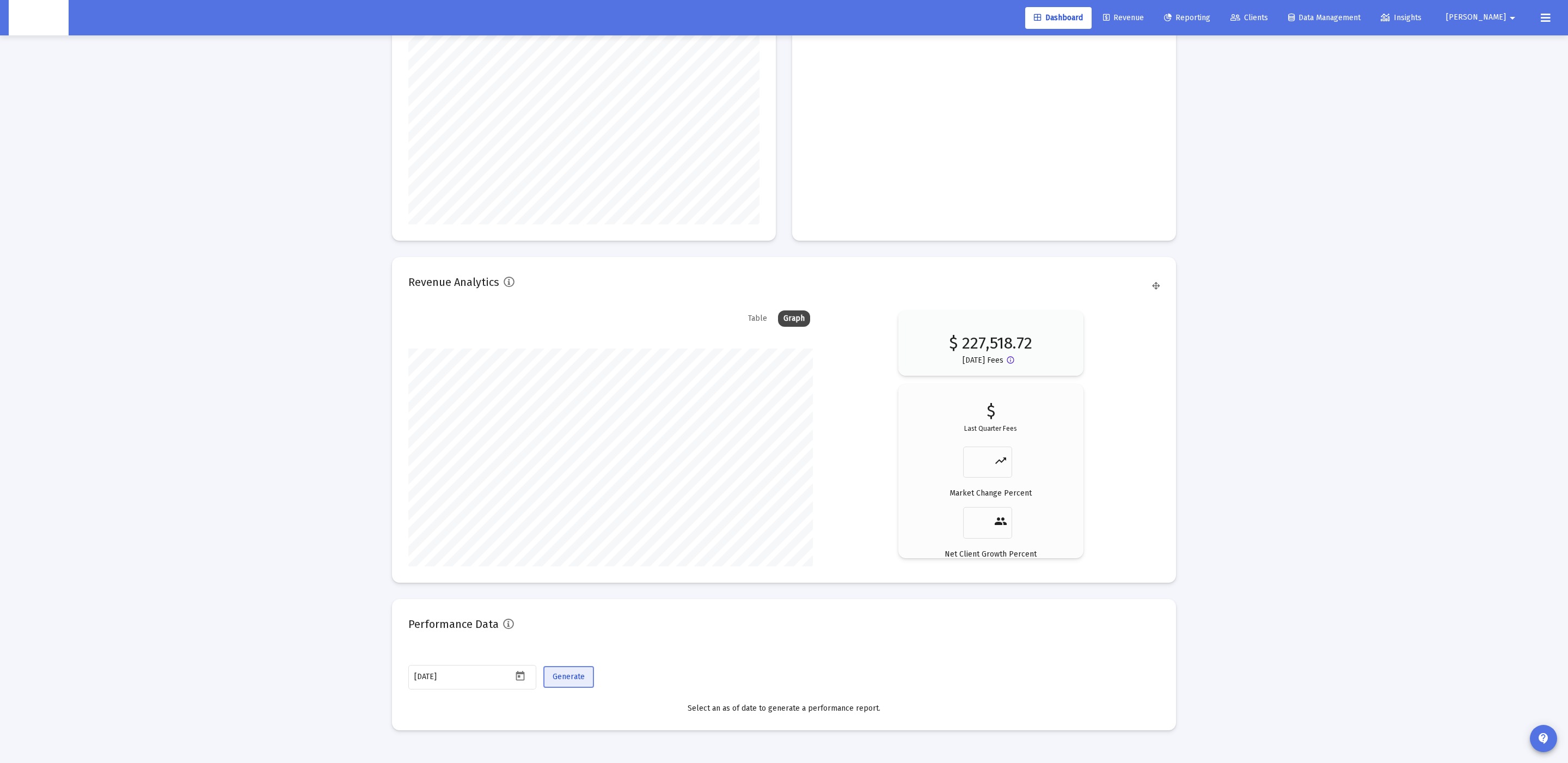
click at [551, 677] on button "Generate" at bounding box center [569, 677] width 51 height 22
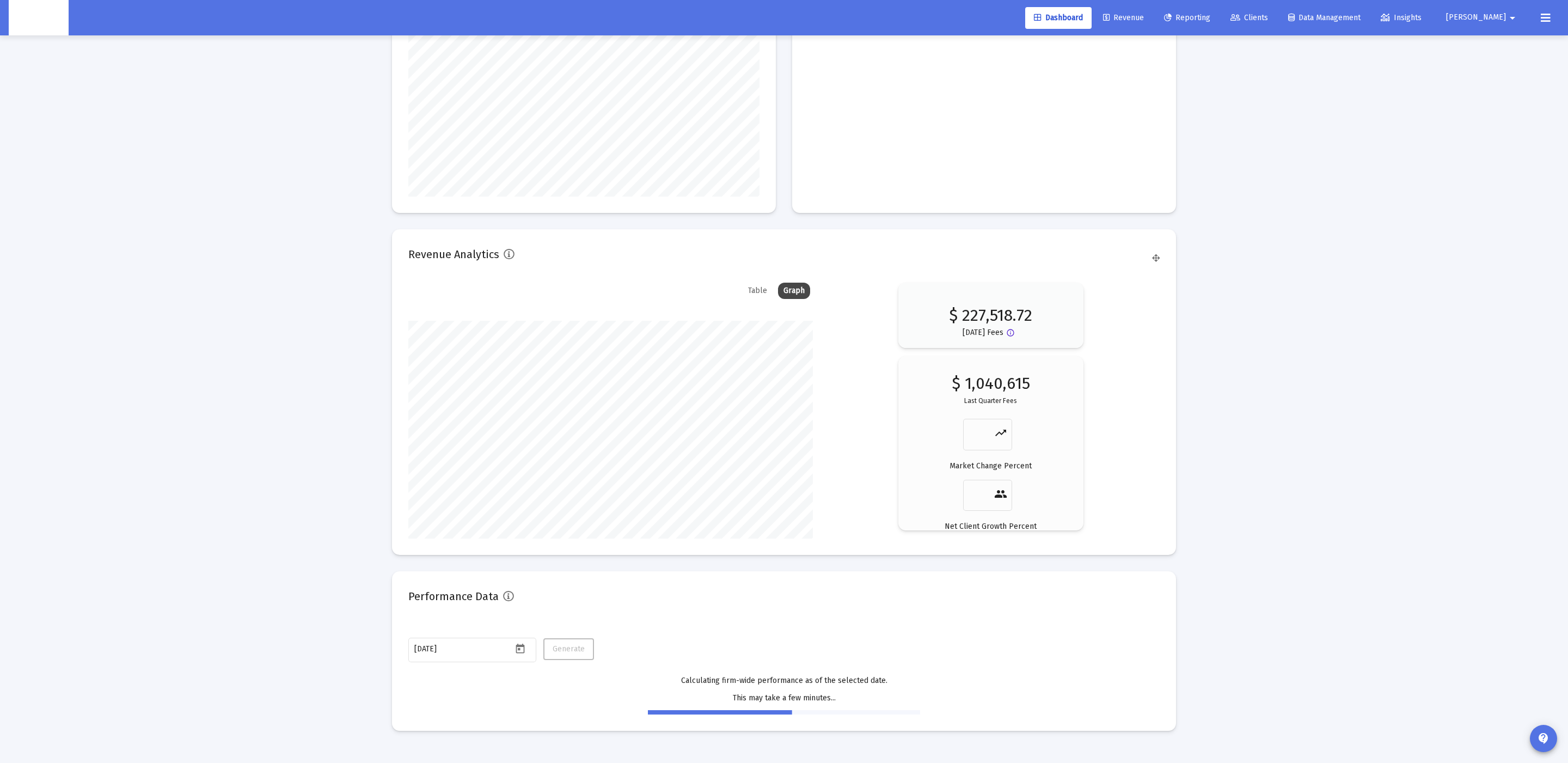
scroll to position [1457, 0]
click at [986, 421] on div "trending_up" at bounding box center [988, 433] width 39 height 33
type input "10"
click at [966, 495] on div "people" at bounding box center [988, 493] width 49 height 33
click at [988, 492] on input "101" at bounding box center [981, 493] width 26 height 15
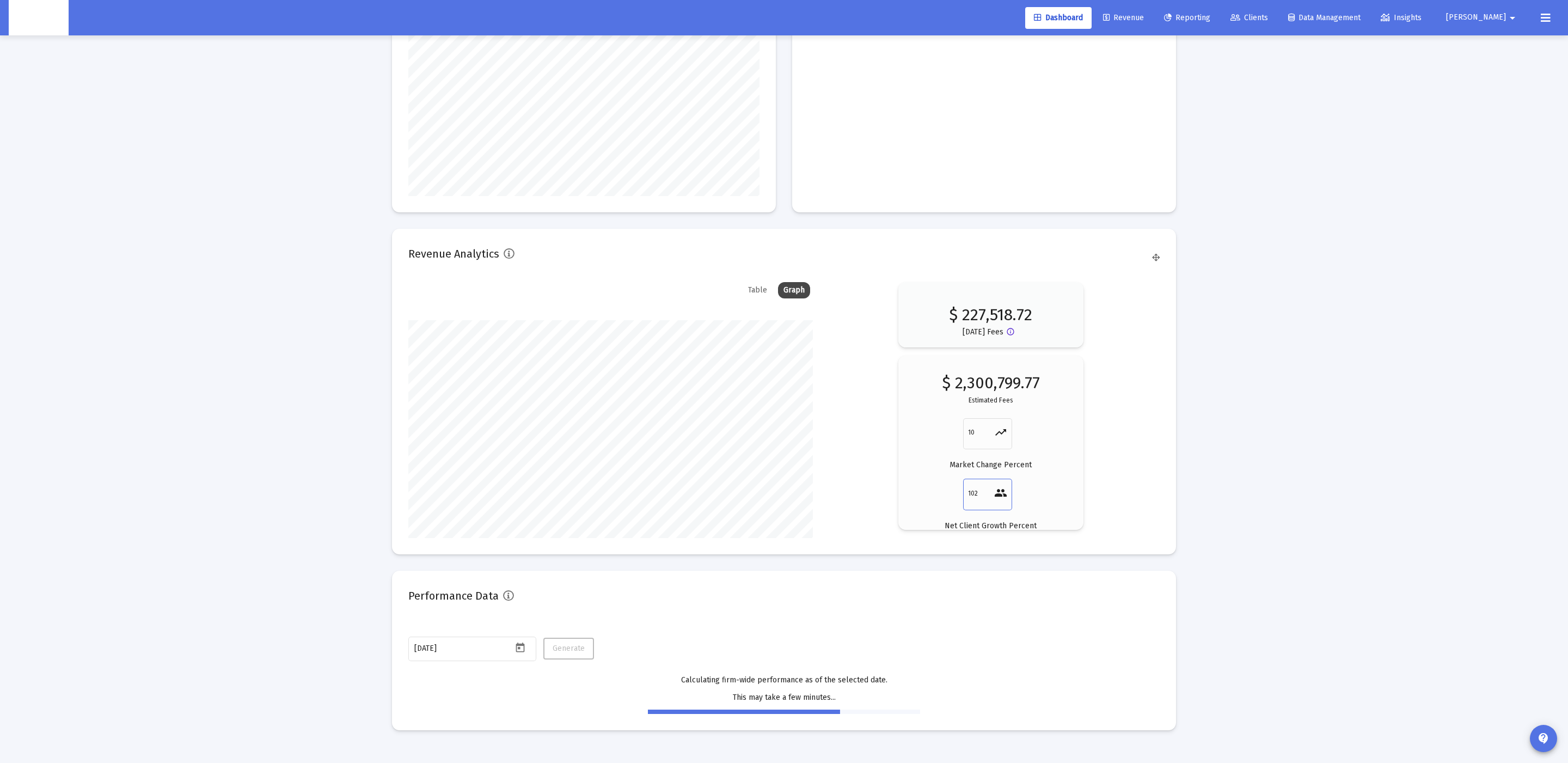
click at [988, 492] on input "102" at bounding box center [981, 493] width 26 height 15
click at [988, 492] on input "103" at bounding box center [981, 493] width 26 height 15
click at [988, 492] on input "104" at bounding box center [981, 493] width 26 height 15
click at [988, 492] on input "105" at bounding box center [981, 493] width 26 height 15
click at [988, 492] on input "106" at bounding box center [981, 493] width 26 height 15
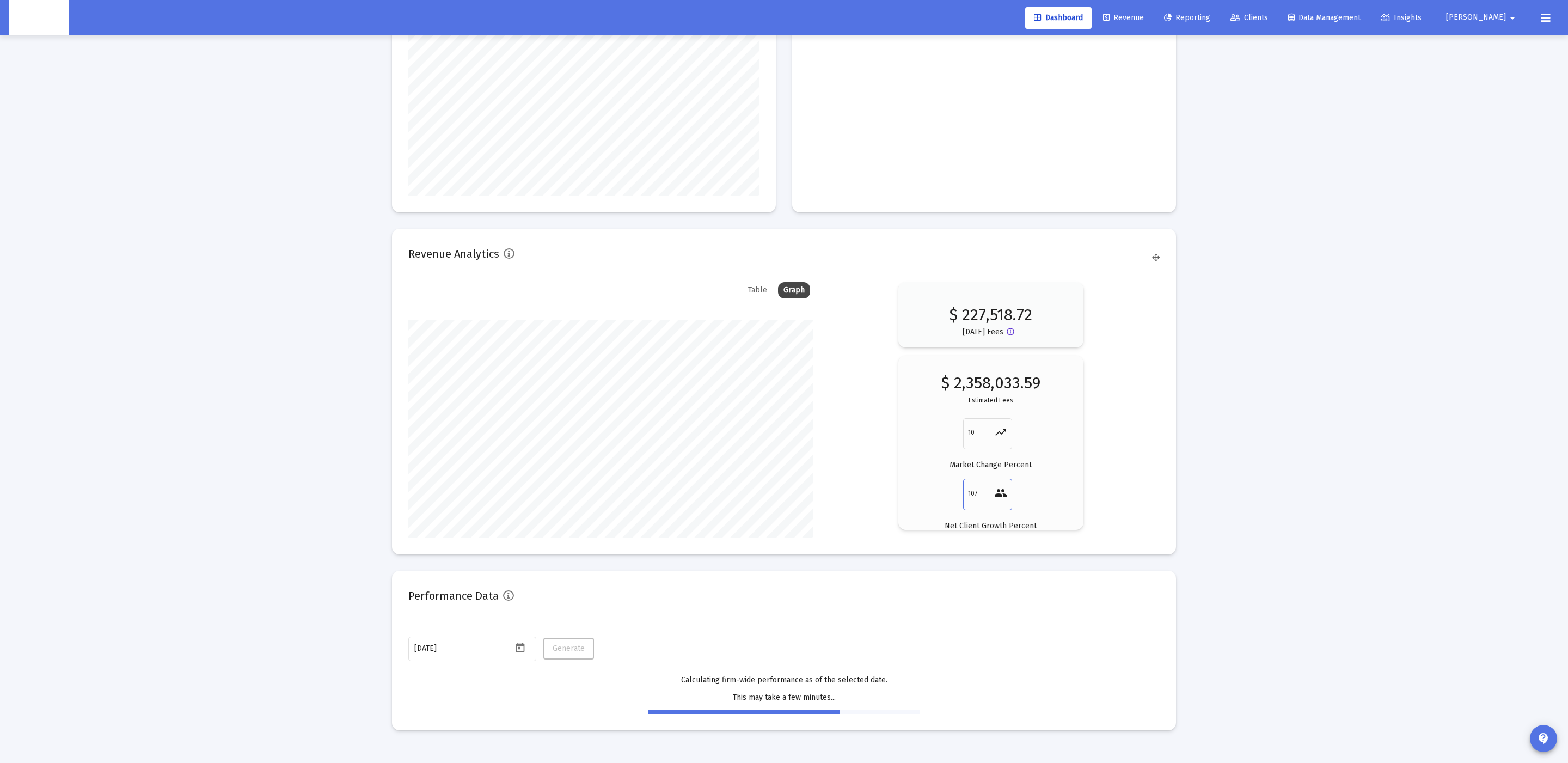
click at [988, 492] on input "107" at bounding box center [981, 493] width 26 height 15
click at [988, 492] on input "108" at bounding box center [981, 493] width 26 height 15
click at [988, 492] on input "109" at bounding box center [981, 493] width 26 height 15
click at [976, 492] on input "109" at bounding box center [981, 493] width 26 height 15
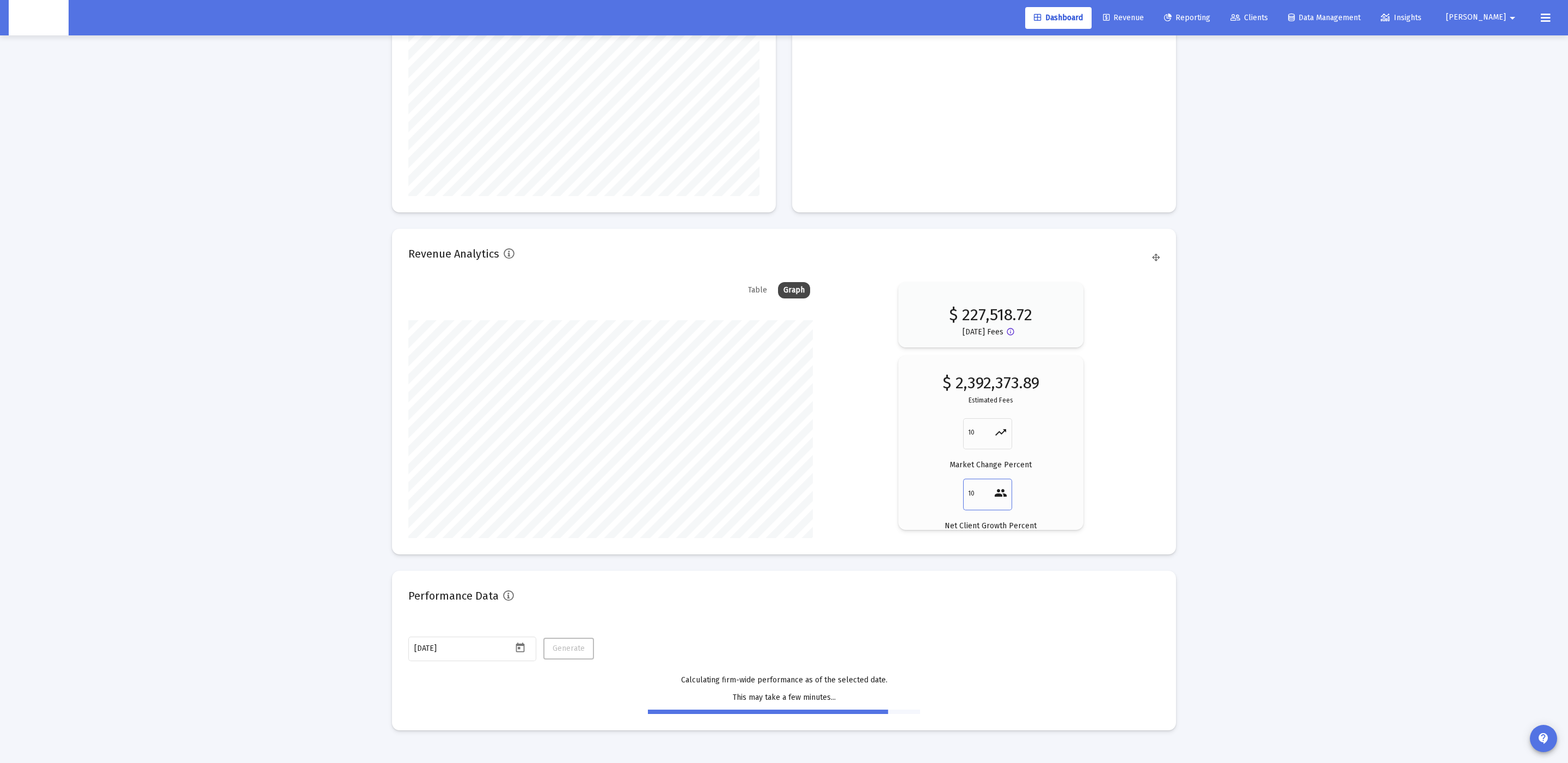
type input "1"
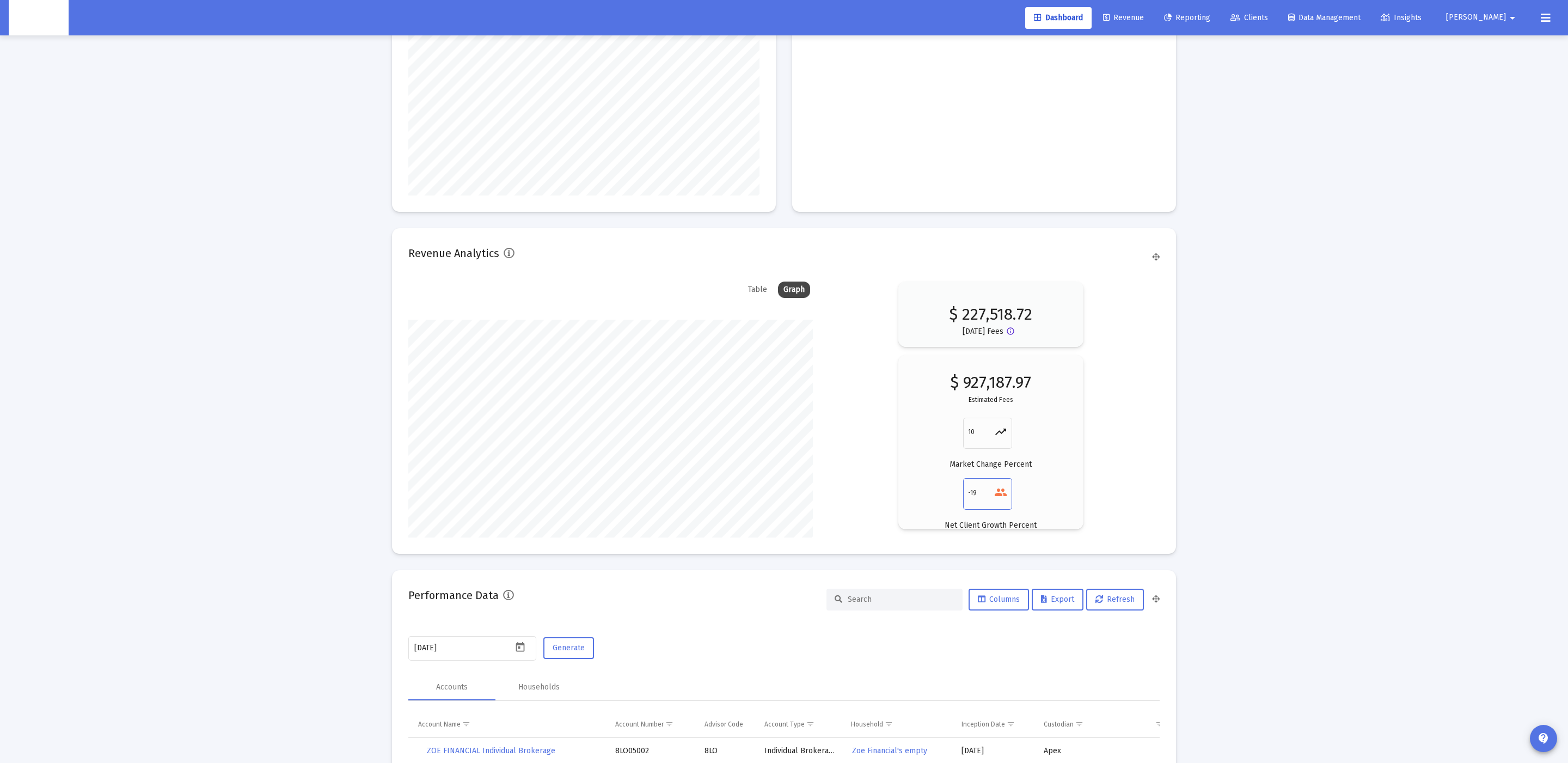
type input "-19"
click at [927, 596] on input at bounding box center [901, 599] width 107 height 9
paste input "4QN05071"
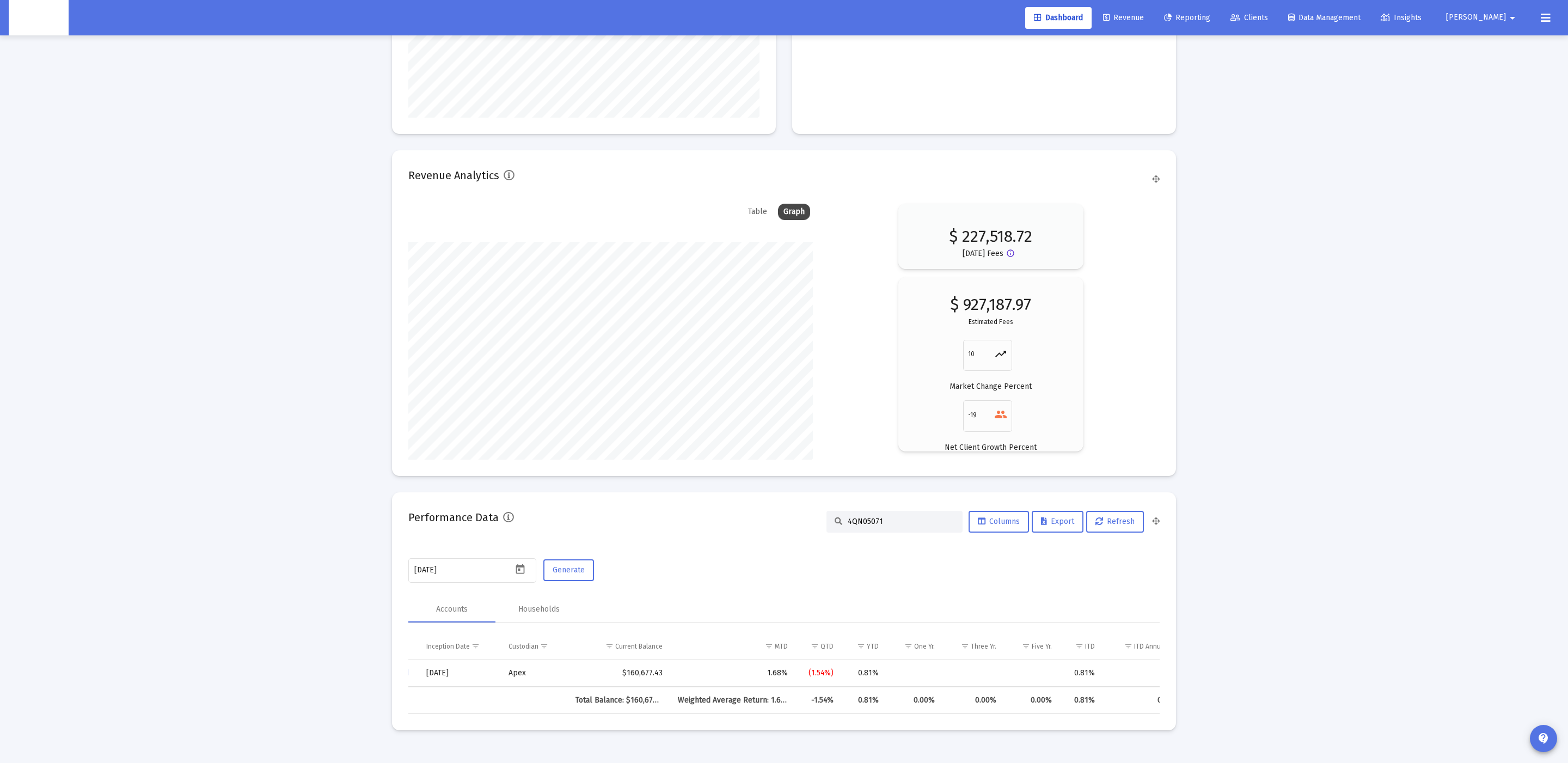
scroll to position [0, 528]
type input "4QN05071"
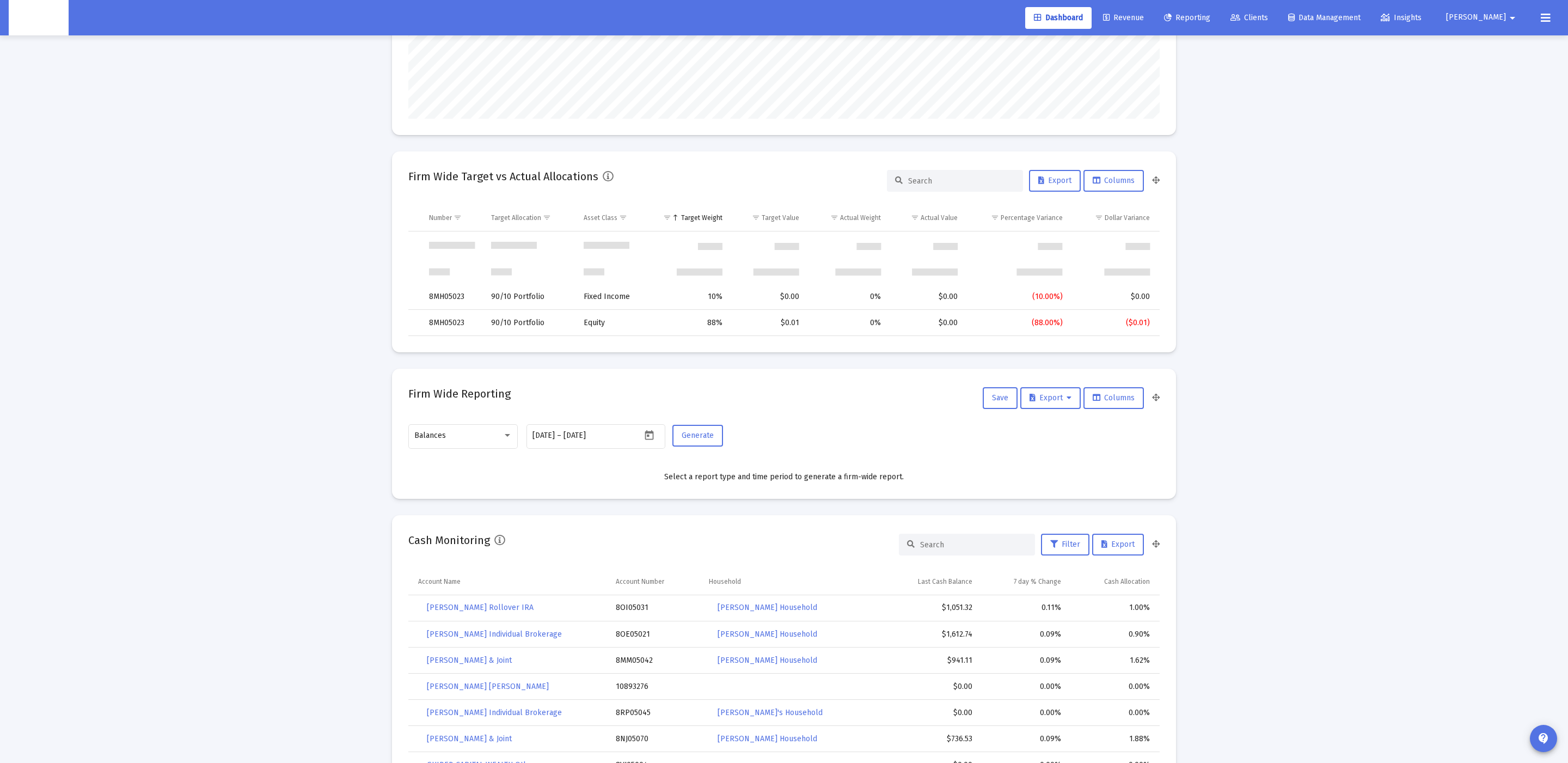
scroll to position [0, 0]
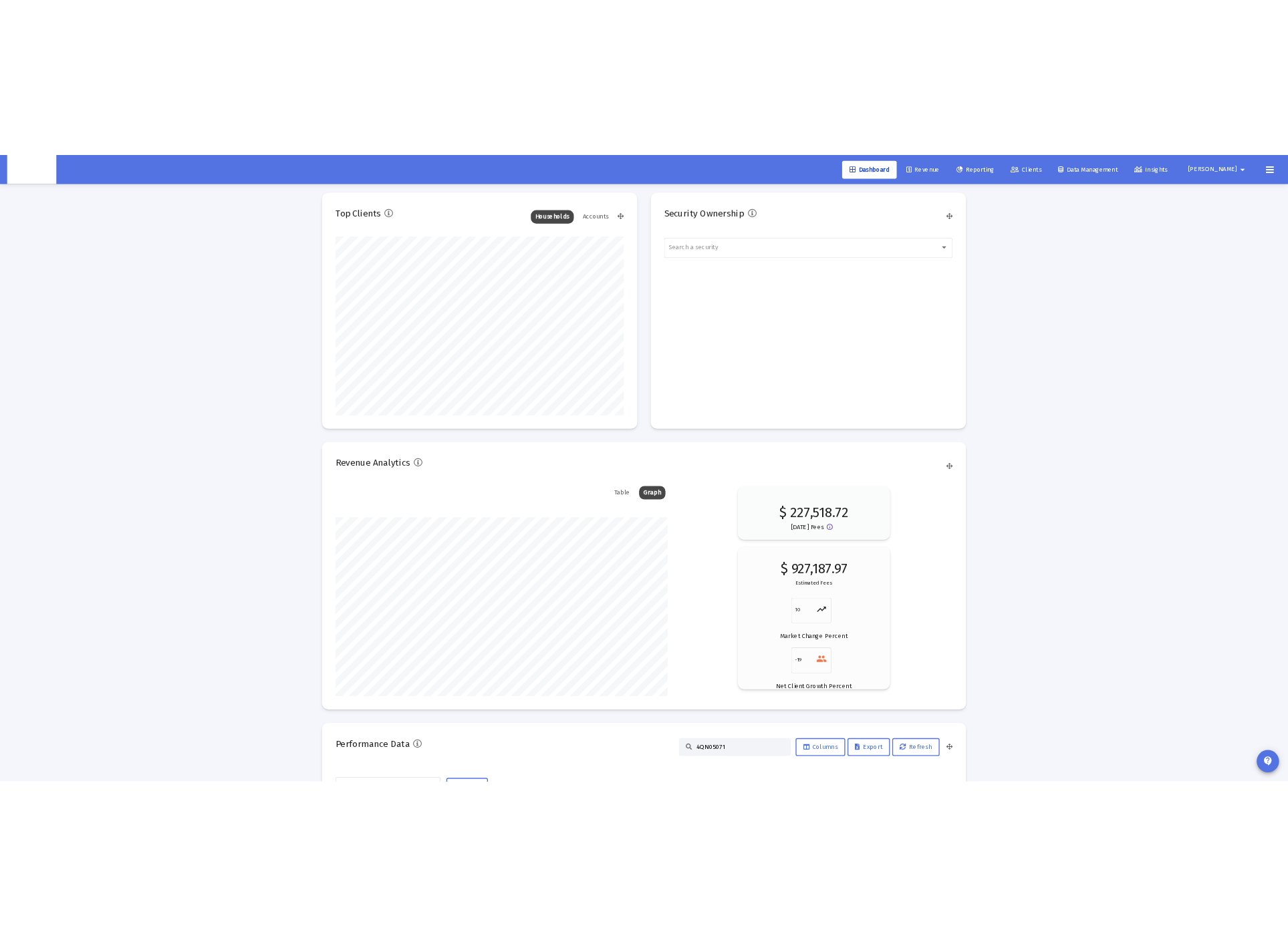
scroll to position [1885, 0]
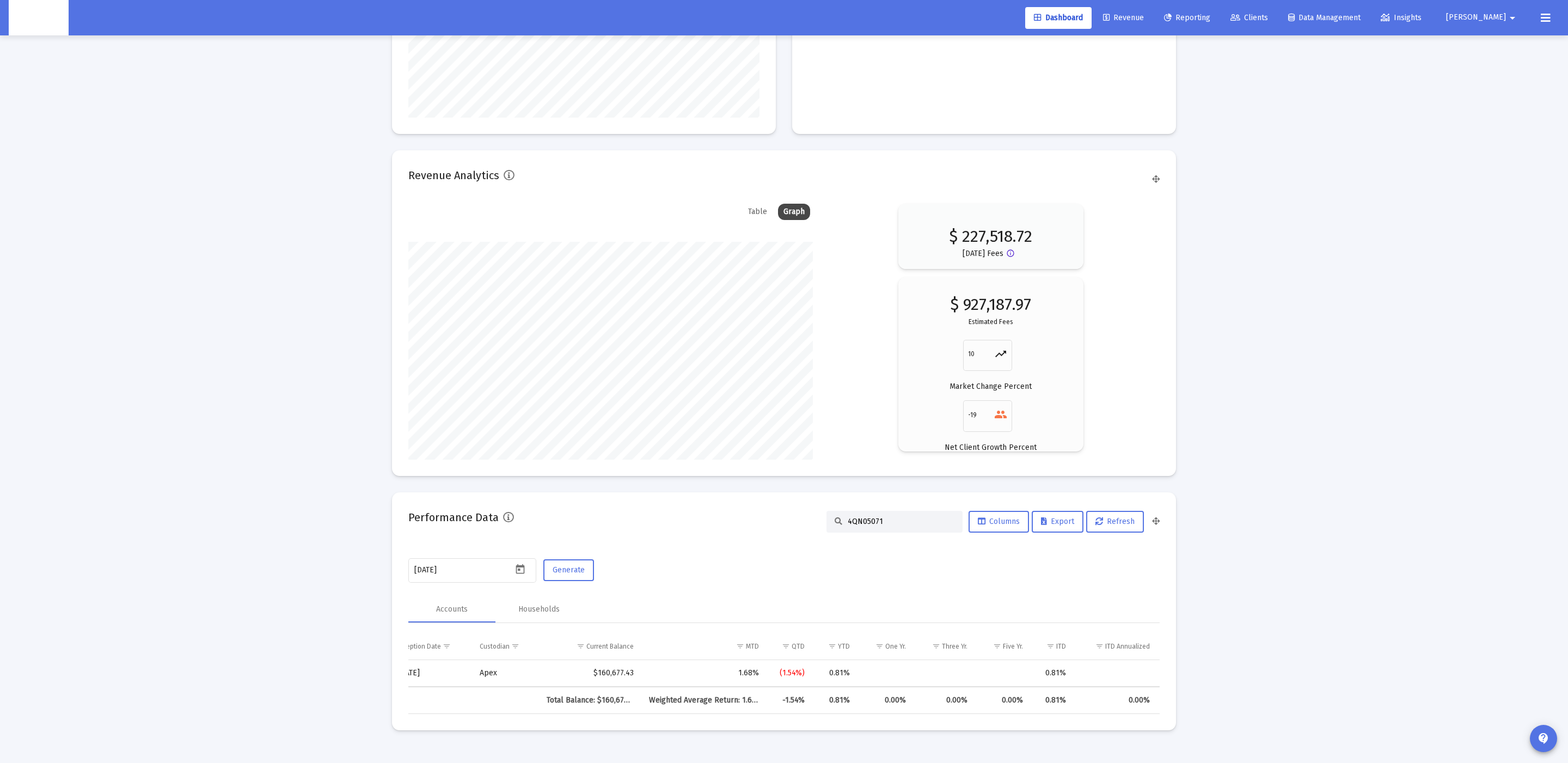
click at [897, 510] on div "4QN05071" at bounding box center [895, 521] width 136 height 22
click at [899, 517] on input "4QN05071" at bounding box center [901, 521] width 107 height 9
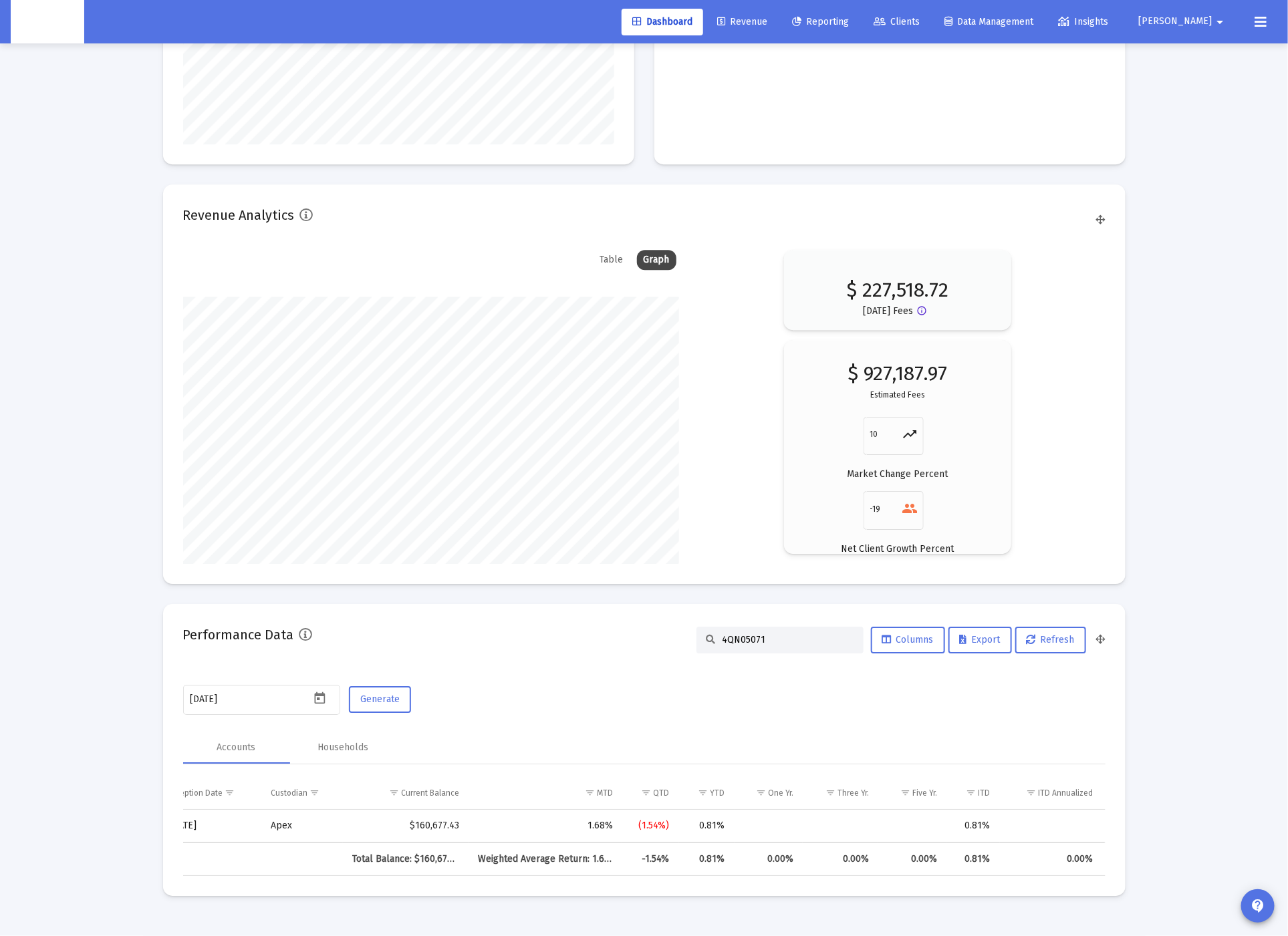
click at [919, 703] on div "2025-08-19 Generate" at bounding box center [644, 700] width 922 height 35
drag, startPoint x: 376, startPoint y: 696, endPoint x: 383, endPoint y: 697, distance: 7.1
click at [376, 696] on span "Generate" at bounding box center [380, 698] width 40 height 11
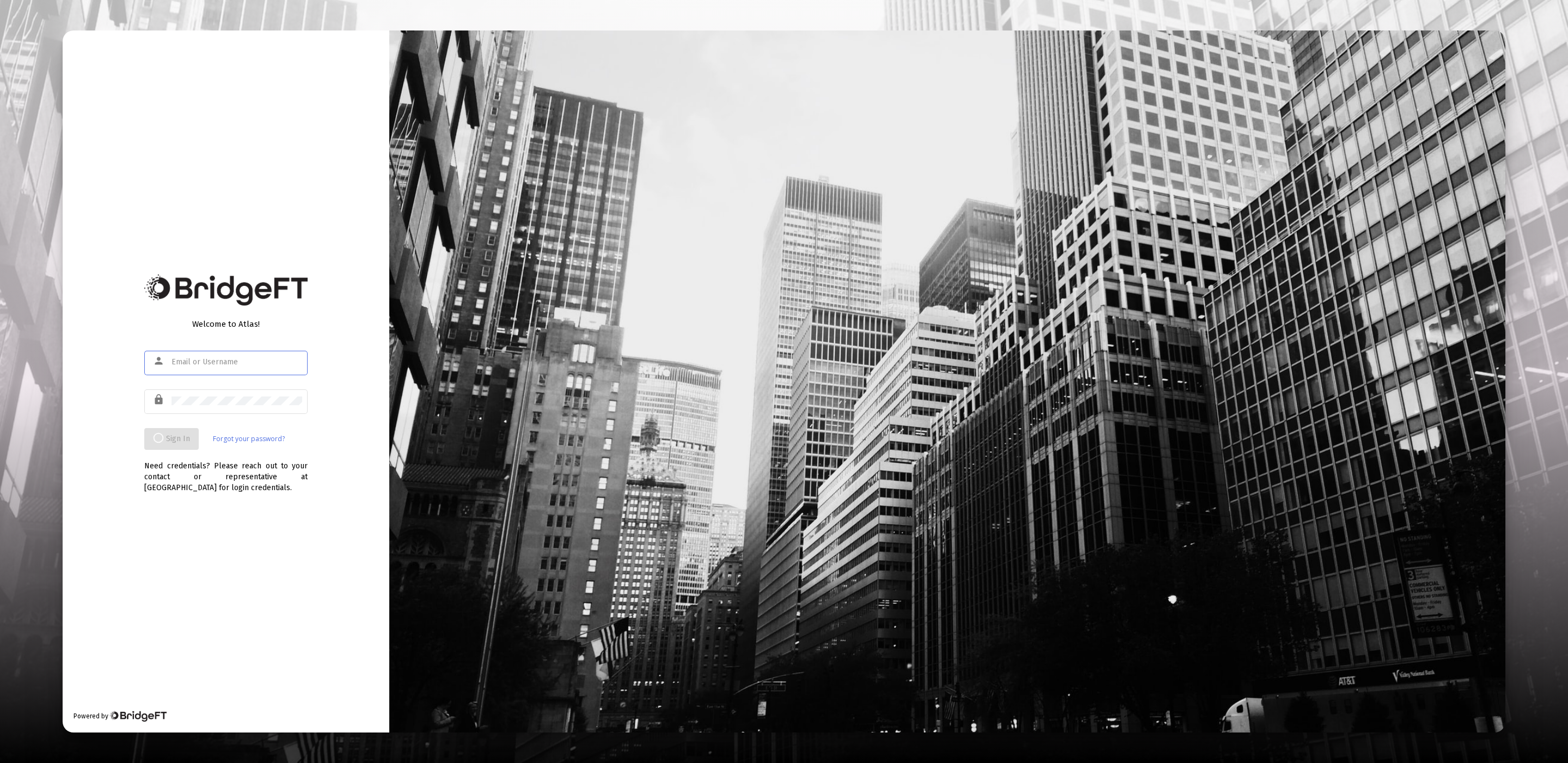
type input "[EMAIL_ADDRESS][DOMAIN_NAME]"
click at [238, 385] on mat-form-field "person product@zoefin.com" at bounding box center [226, 368] width 164 height 39
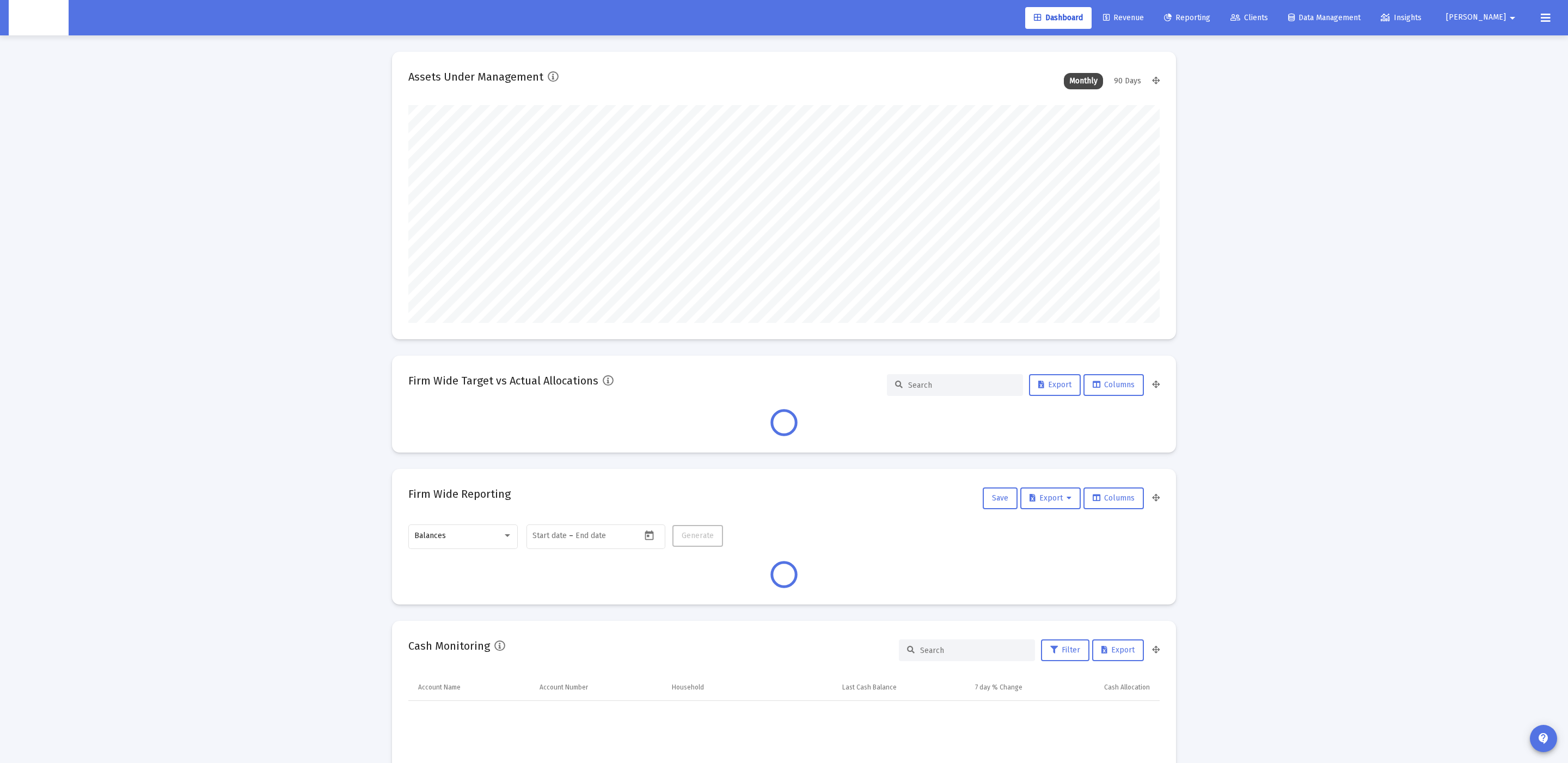
click at [234, 410] on div "Loading... Assets Under Management Monthly 90 Days Firm Wide Target vs Actual A…" at bounding box center [784, 746] width 1568 height 1494
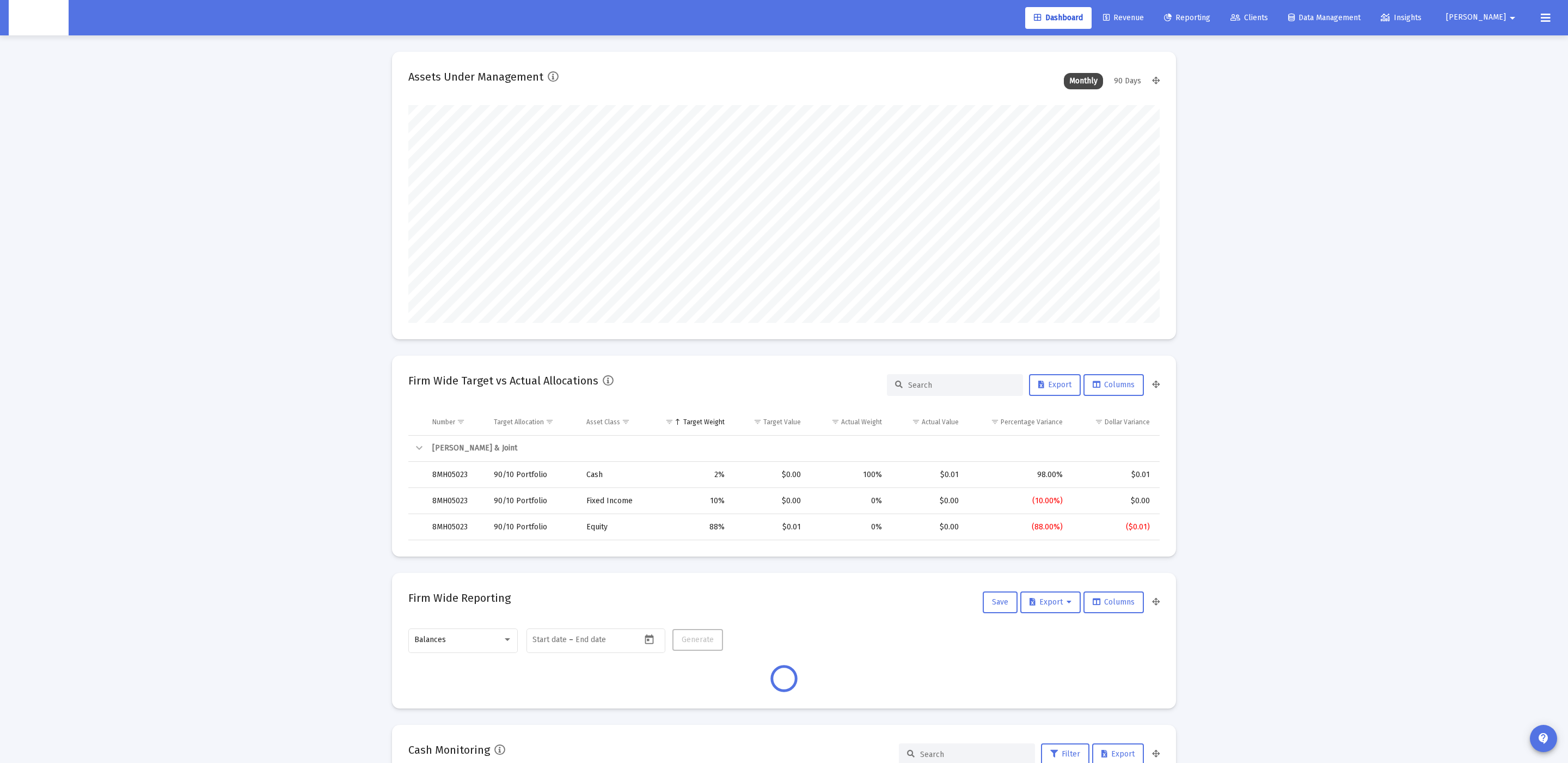
scroll to position [217, 405]
type input "[DATE]"
